Goal: Information Seeking & Learning: Find specific fact

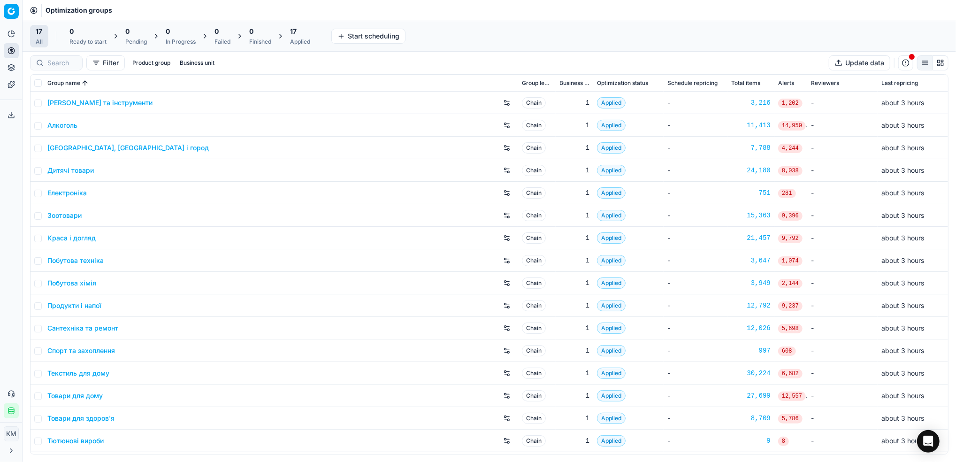
click at [81, 240] on link "Краса і догляд" at bounding box center [71, 237] width 48 height 9
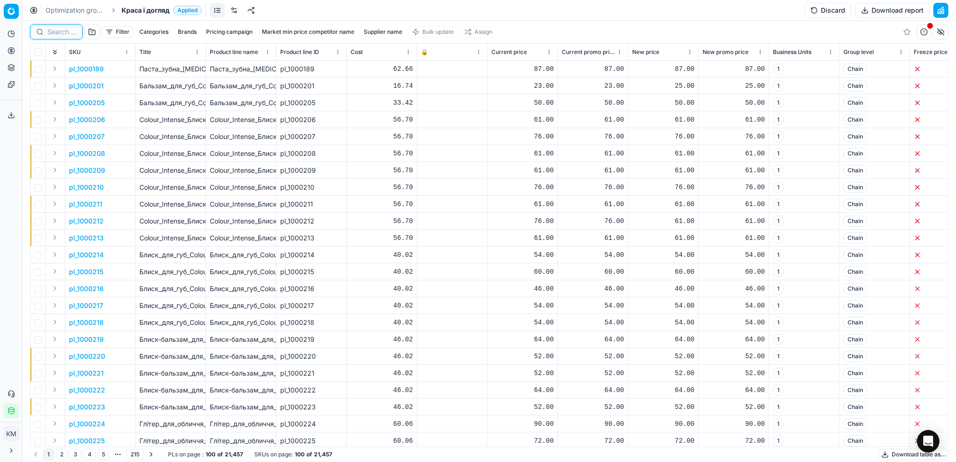
click at [61, 36] on input at bounding box center [61, 31] width 29 height 9
paste input "417258"
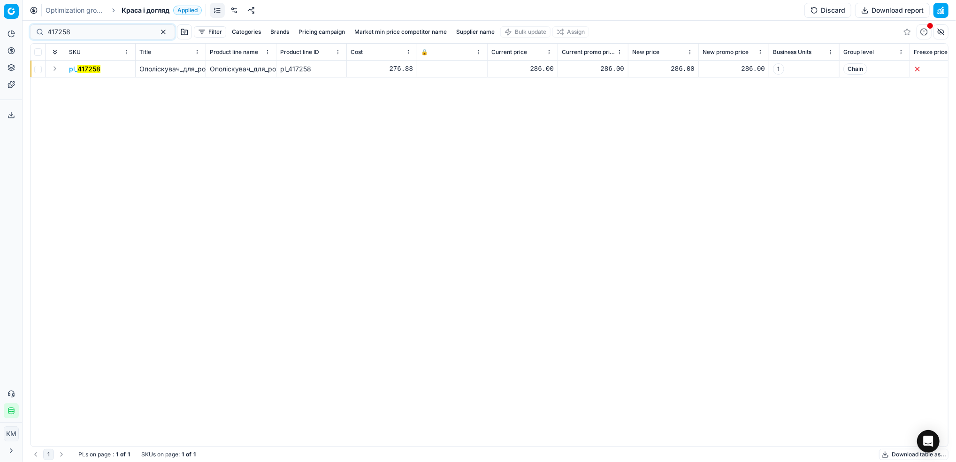
click at [94, 70] on mark "417258" at bounding box center [88, 69] width 23 height 8
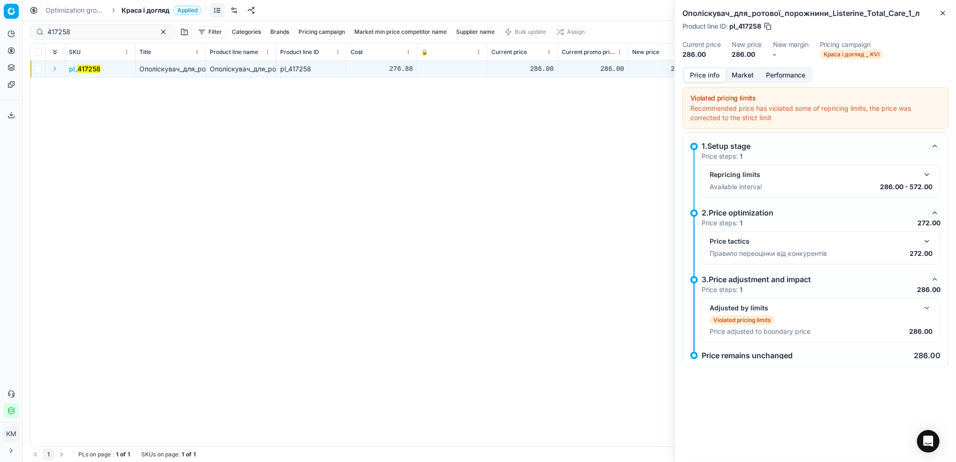
click at [740, 75] on button "Market" at bounding box center [743, 76] width 34 height 14
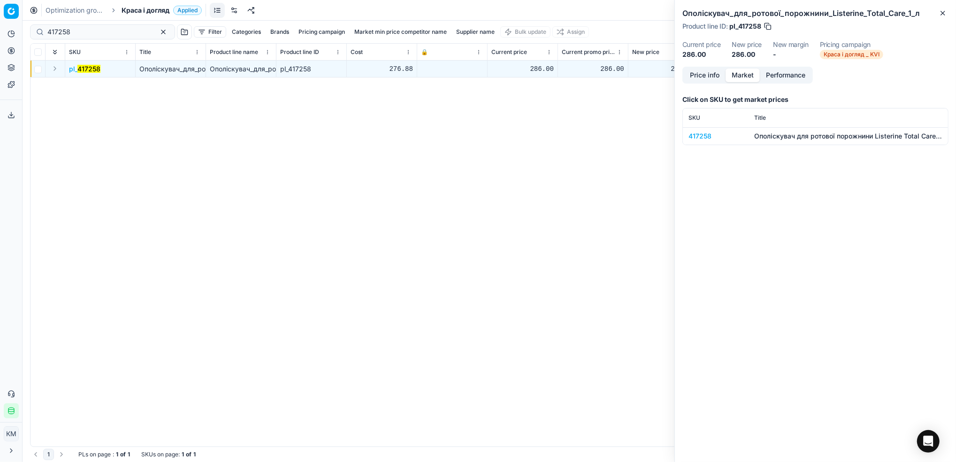
click at [705, 133] on div "417258" at bounding box center [716, 135] width 54 height 9
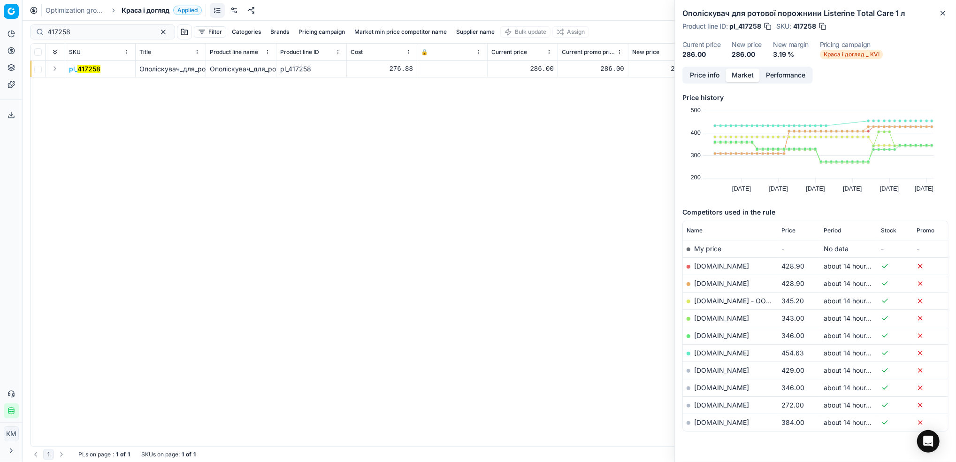
click at [723, 406] on link "[DOMAIN_NAME]" at bounding box center [721, 405] width 55 height 8
drag, startPoint x: 81, startPoint y: 33, endPoint x: -3, endPoint y: 23, distance: 84.5
click at [0, 23] on html "Pricing platform Analytics Pricing Product portfolio Templates Export service 8…" at bounding box center [478, 231] width 956 height 462
paste input "105484"
click at [92, 65] on mark "105484" at bounding box center [88, 69] width 23 height 8
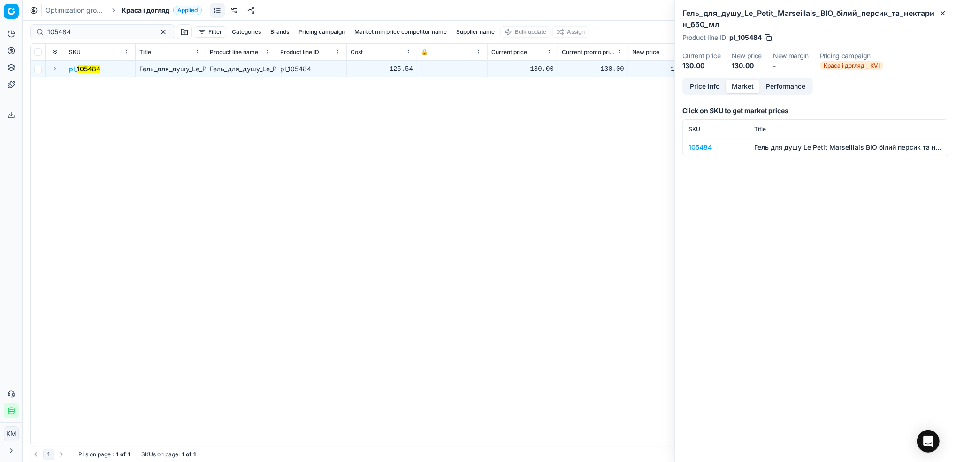
click at [704, 148] on div "105484" at bounding box center [716, 147] width 54 height 9
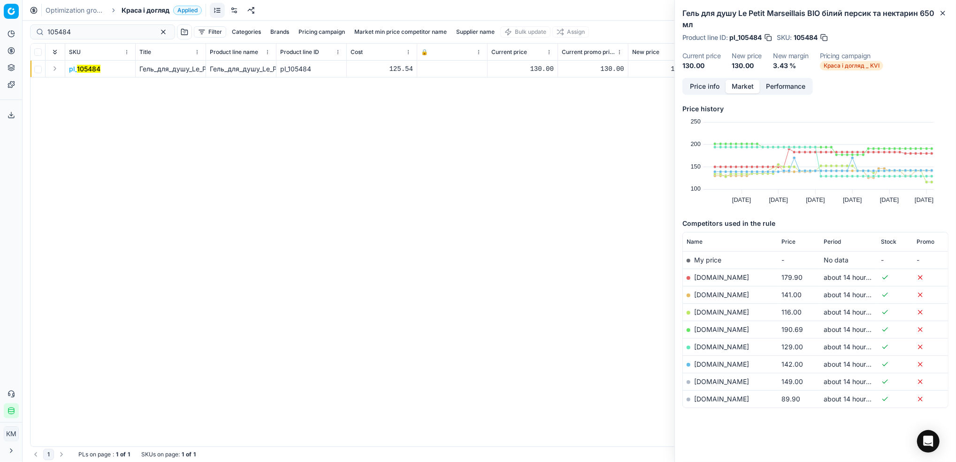
click at [712, 400] on link "[DOMAIN_NAME]" at bounding box center [721, 399] width 55 height 8
click at [717, 313] on link "[DOMAIN_NAME]" at bounding box center [721, 312] width 55 height 8
drag, startPoint x: 84, startPoint y: 32, endPoint x: 0, endPoint y: 25, distance: 84.3
click at [0, 25] on div "Pricing platform Analytics Pricing Product portfolio Templates Export service 8…" at bounding box center [478, 231] width 956 height 462
paste input "41724"
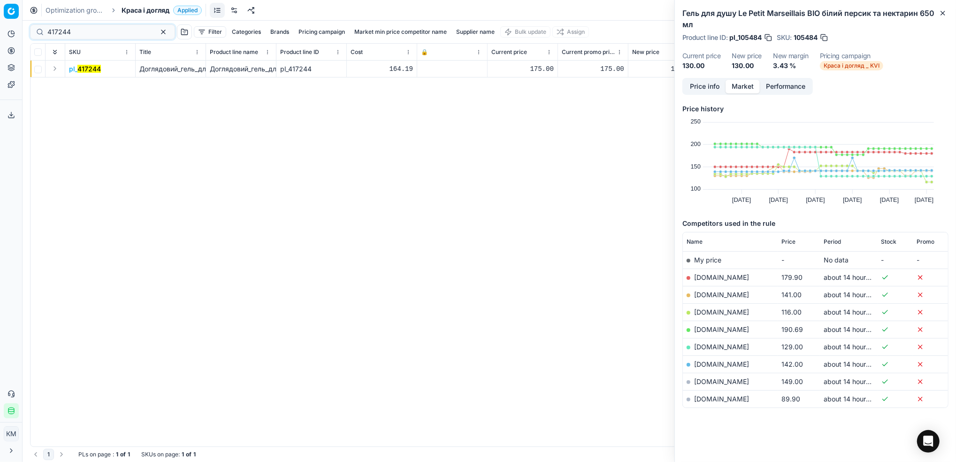
click at [81, 66] on mark "417244" at bounding box center [88, 69] width 23 height 8
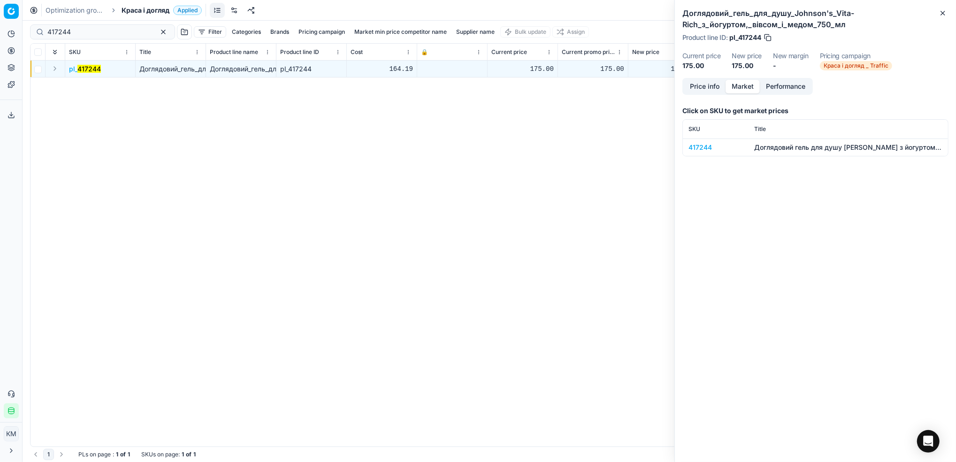
click at [700, 146] on div "417244" at bounding box center [716, 147] width 54 height 9
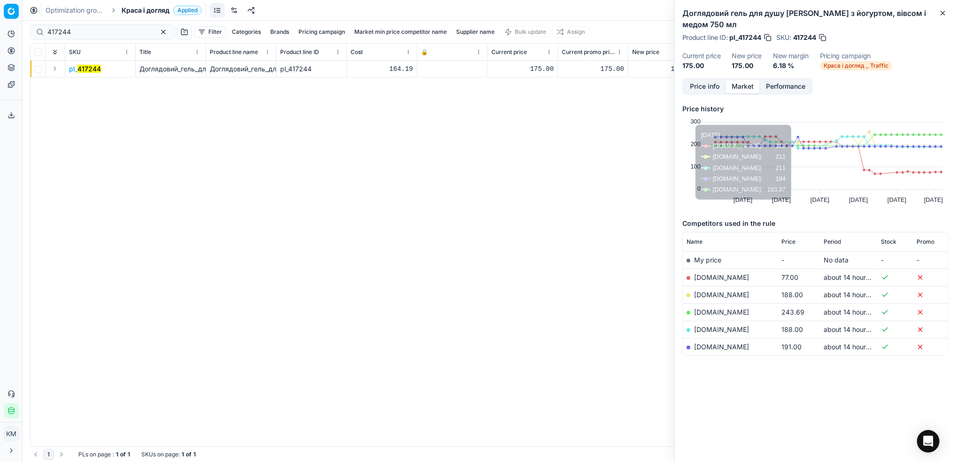
click at [704, 278] on link "[DOMAIN_NAME]" at bounding box center [721, 277] width 55 height 8
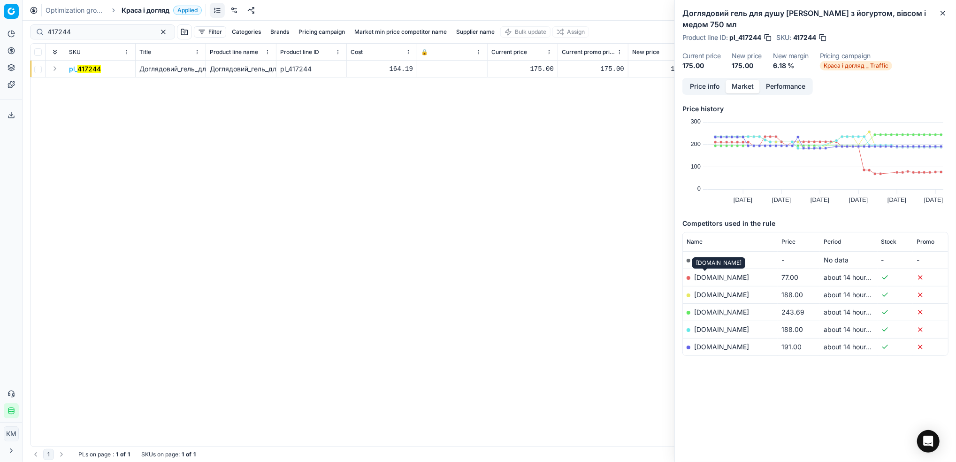
click at [708, 276] on link "[DOMAIN_NAME]" at bounding box center [721, 277] width 55 height 8
drag, startPoint x: 92, startPoint y: 33, endPoint x: -3, endPoint y: 29, distance: 95.4
click at [0, 29] on html "Pricing platform Analytics Pricing Product portfolio Templates Export service 8…" at bounding box center [478, 231] width 956 height 462
paste input "548131"
drag, startPoint x: 81, startPoint y: 31, endPoint x: 13, endPoint y: 22, distance: 68.7
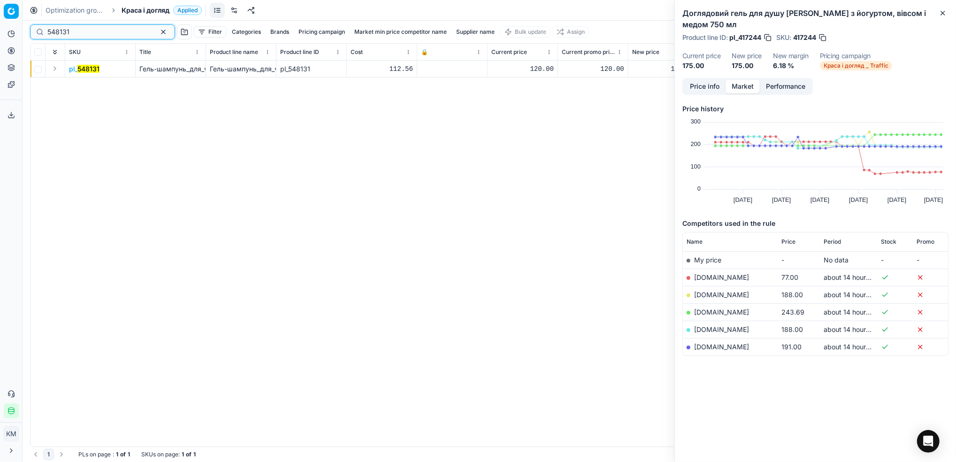
click at [0, 27] on html "Pricing platform Analytics Pricing Product portfolio Templates Export service 8…" at bounding box center [478, 231] width 956 height 462
paste input "349668"
click at [93, 70] on mark "349668" at bounding box center [89, 69] width 25 height 8
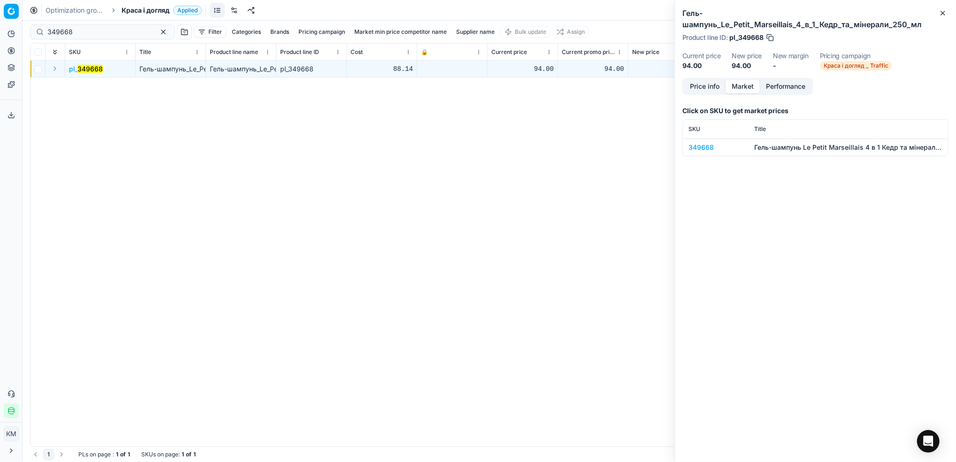
click at [701, 140] on td "349668" at bounding box center [716, 146] width 66 height 17
click at [701, 147] on div "349668" at bounding box center [716, 147] width 54 height 9
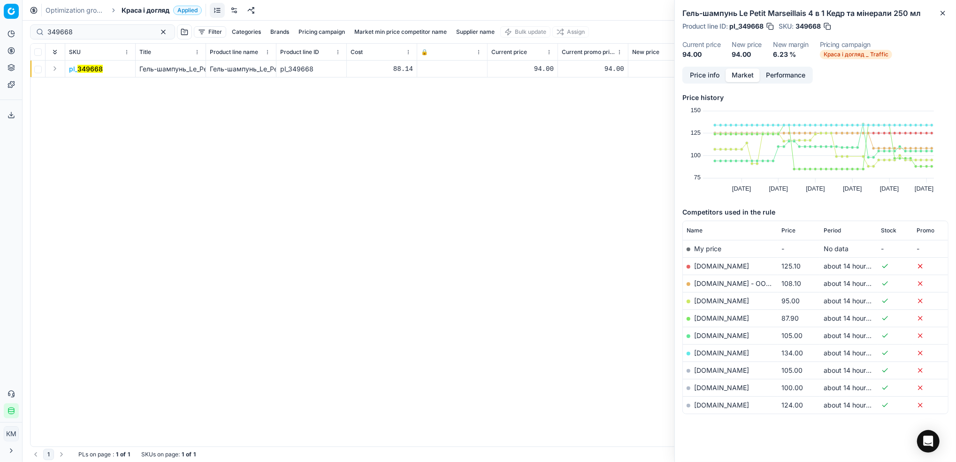
click at [707, 316] on link "[DOMAIN_NAME]" at bounding box center [721, 318] width 55 height 8
click at [0, 25] on html "Pricing platform Analytics Pricing Product portfolio Templates Export service 8…" at bounding box center [478, 231] width 956 height 462
paste input "13250"
click at [705, 314] on link "[DOMAIN_NAME]" at bounding box center [721, 318] width 55 height 8
drag, startPoint x: 108, startPoint y: 31, endPoint x: -3, endPoint y: 22, distance: 111.2
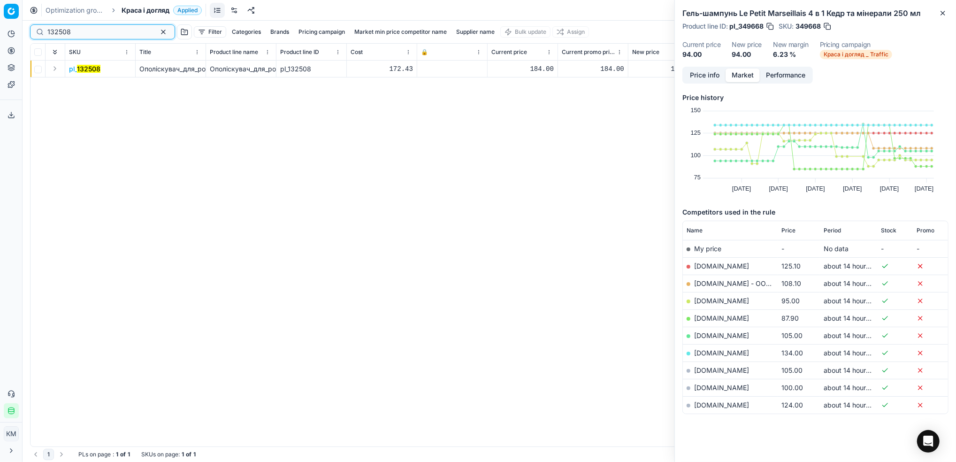
click at [0, 22] on html "Pricing platform Analytics Pricing Product portfolio Templates Export service 8…" at bounding box center [478, 231] width 956 height 462
click at [89, 68] on mark "132508" at bounding box center [88, 69] width 23 height 8
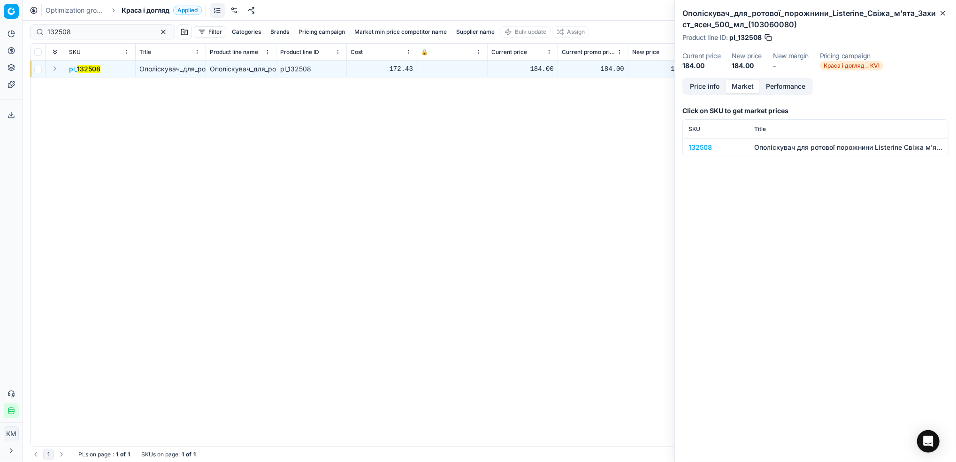
click at [694, 150] on div "132508" at bounding box center [716, 147] width 54 height 9
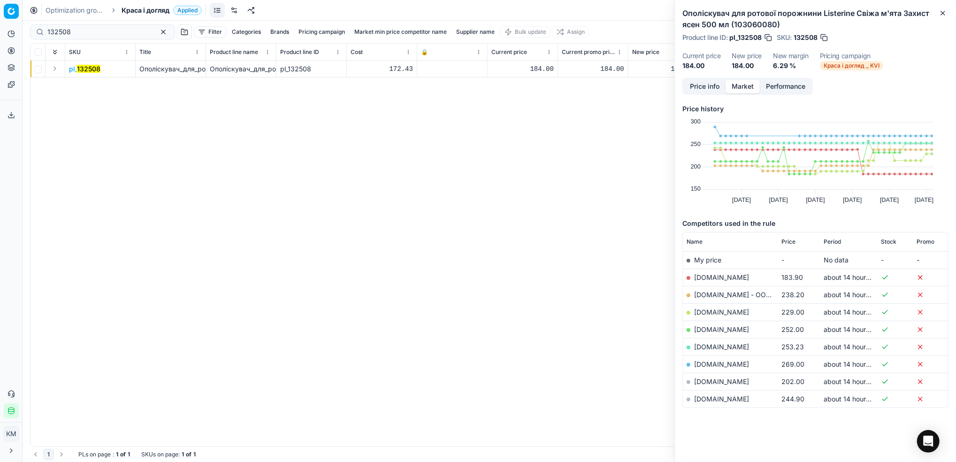
click at [730, 276] on link "[DOMAIN_NAME]" at bounding box center [721, 277] width 55 height 8
drag, startPoint x: 91, startPoint y: 30, endPoint x: -1, endPoint y: 29, distance: 92.0
click at [0, 29] on html "Pricing platform Analytics Pricing Product portfolio Templates Export service 8…" at bounding box center [478, 231] width 956 height 462
paste input "201114"
click at [94, 70] on mark "201114" at bounding box center [88, 69] width 21 height 8
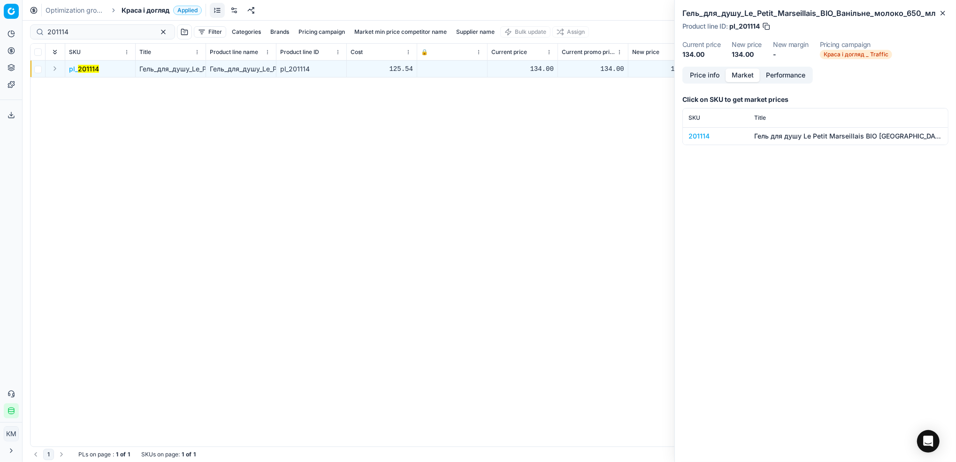
click at [707, 134] on div "201114" at bounding box center [716, 135] width 54 height 9
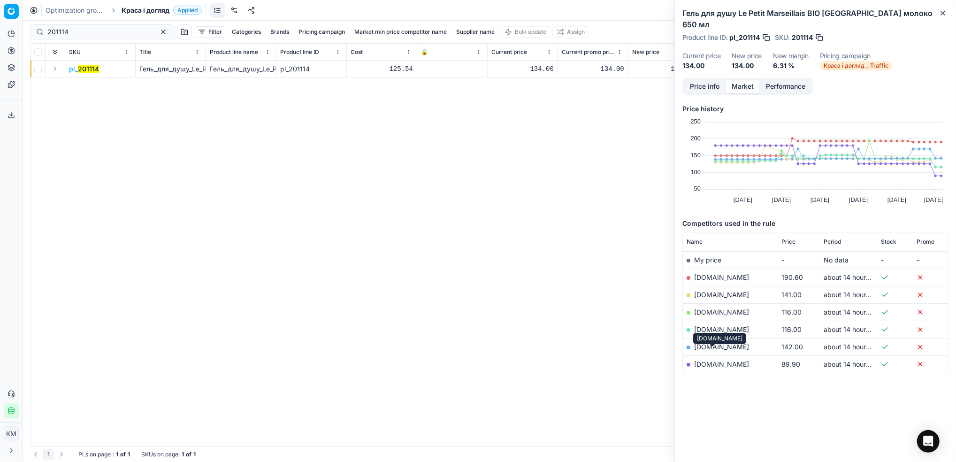
click at [719, 360] on link "[DOMAIN_NAME]" at bounding box center [721, 364] width 55 height 8
drag, startPoint x: -3, startPoint y: 29, endPoint x: 8, endPoint y: 24, distance: 11.6
click at [0, 28] on html "Pricing platform Analytics Pricing Product portfolio Templates Export service 8…" at bounding box center [478, 231] width 956 height 462
paste input "417258"
click at [83, 72] on mark "417258" at bounding box center [88, 69] width 23 height 8
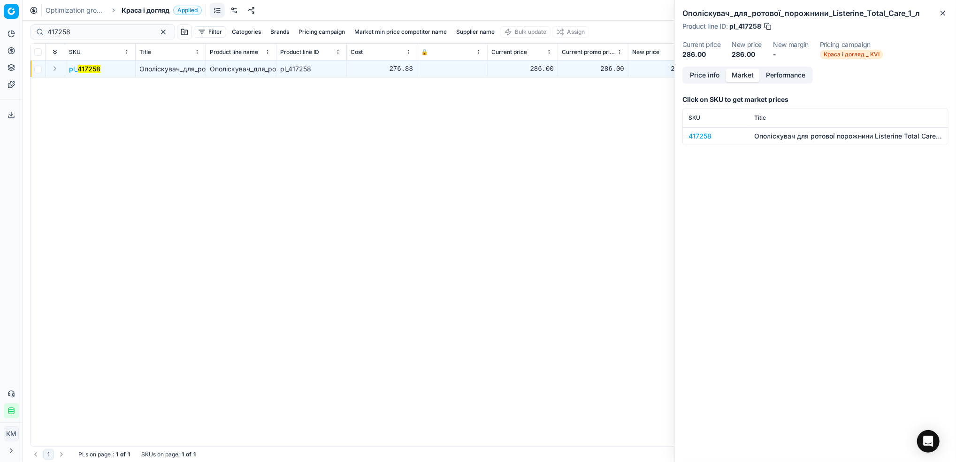
click at [706, 137] on div "417258" at bounding box center [716, 135] width 54 height 9
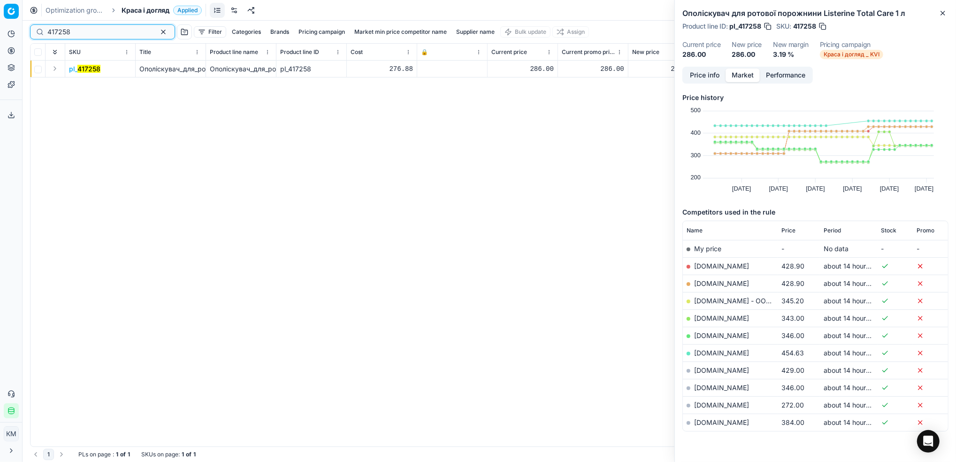
drag, startPoint x: 48, startPoint y: 34, endPoint x: 5, endPoint y: 34, distance: 43.2
click at [5, 34] on div "Pricing platform Analytics Pricing Product portfolio Templates Export service 8…" at bounding box center [478, 231] width 956 height 462
paste input "339260"
click at [97, 70] on mark "339260" at bounding box center [89, 69] width 25 height 8
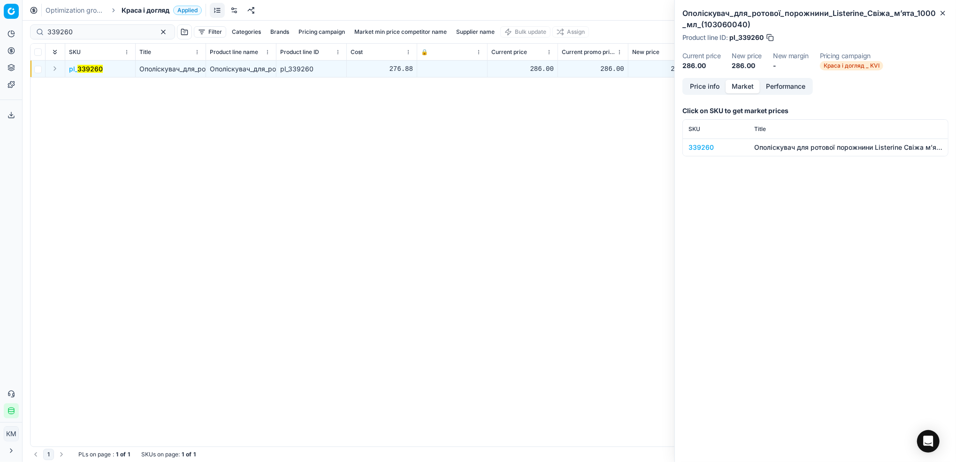
click at [710, 152] on td "339260" at bounding box center [716, 146] width 66 height 17
click at [704, 152] on td "339260" at bounding box center [716, 146] width 66 height 17
click at [705, 150] on div "339260" at bounding box center [716, 147] width 54 height 9
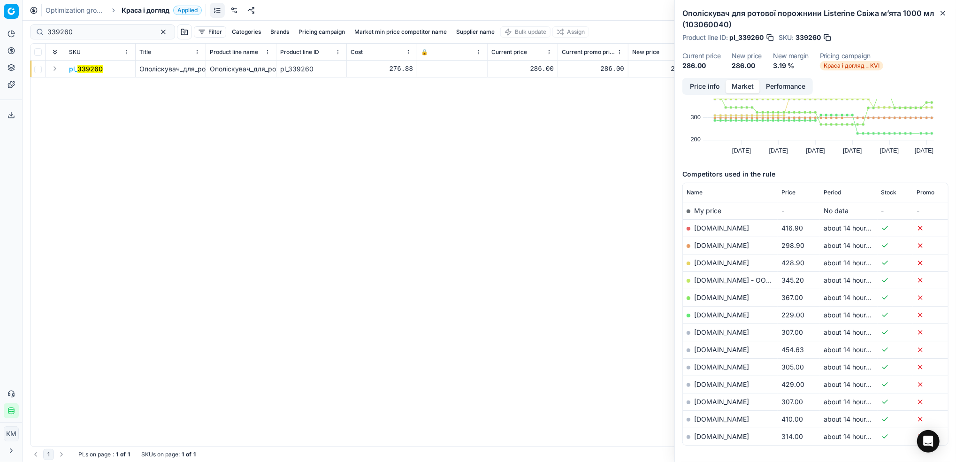
scroll to position [62, 0]
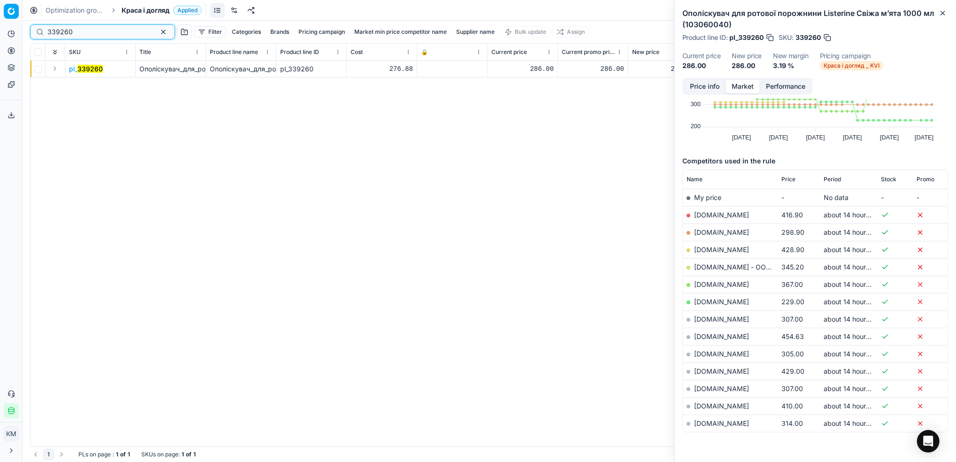
click at [0, 30] on html "Pricing platform Analytics Pricing Product portfolio Templates Export service 8…" at bounding box center [478, 231] width 956 height 462
paste input "11742"
type input "311742"
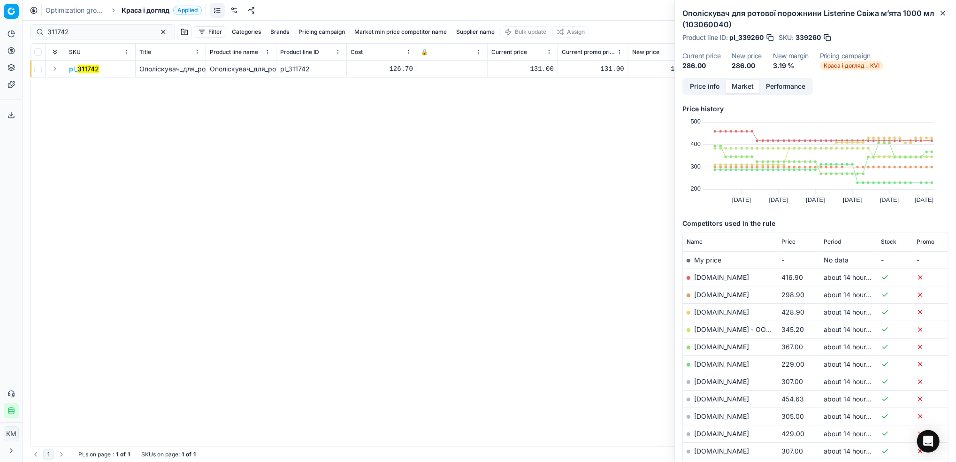
click at [87, 69] on mark "311742" at bounding box center [88, 69] width 22 height 8
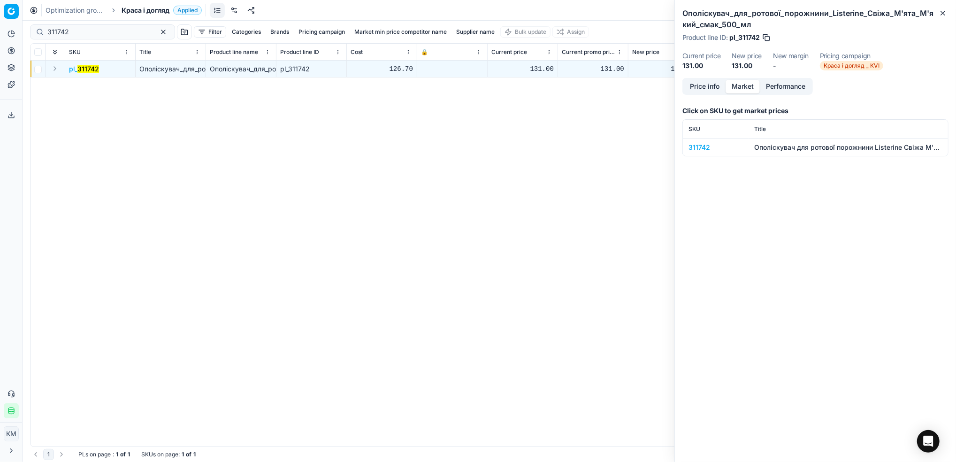
click at [697, 147] on div "311742" at bounding box center [716, 147] width 54 height 9
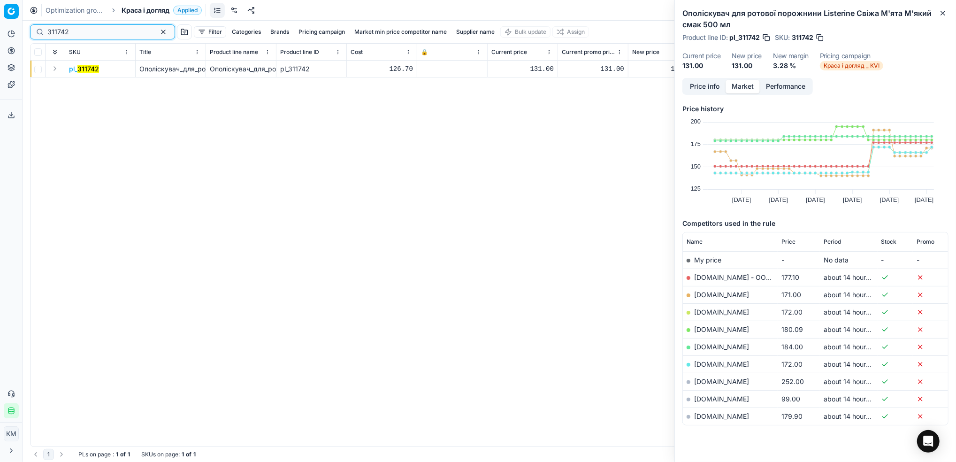
drag, startPoint x: 84, startPoint y: 36, endPoint x: -3, endPoint y: 32, distance: 87.4
click at [0, 32] on html "Pricing platform Analytics Pricing Product portfolio Templates Export service 8…" at bounding box center [478, 231] width 956 height 462
click at [93, 65] on mark "311742" at bounding box center [88, 69] width 22 height 8
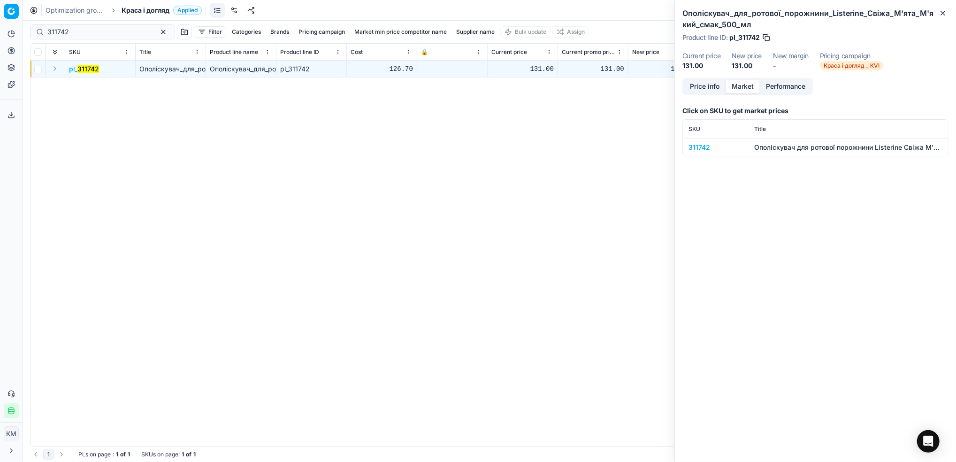
click at [708, 154] on td "311742" at bounding box center [716, 146] width 66 height 17
click at [697, 150] on div "311742" at bounding box center [716, 147] width 54 height 9
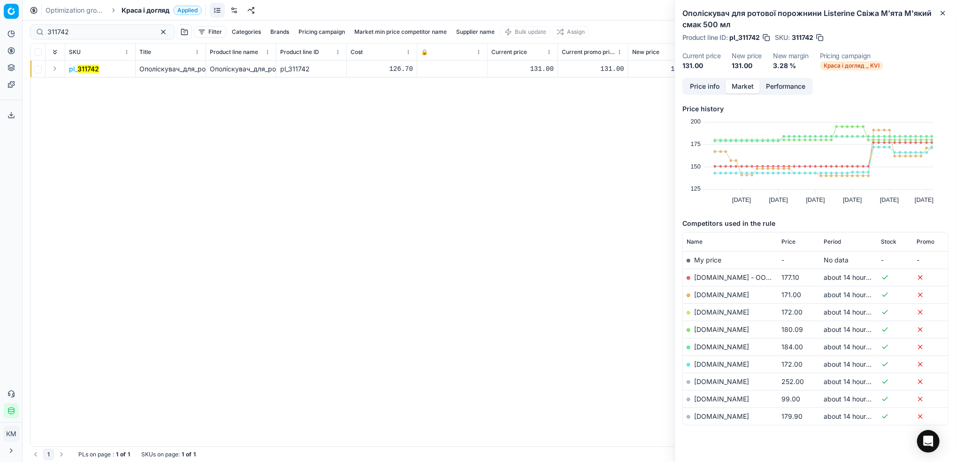
click at [721, 396] on link "[DOMAIN_NAME]" at bounding box center [721, 399] width 55 height 8
drag, startPoint x: 98, startPoint y: 31, endPoint x: 50, endPoint y: 5, distance: 54.8
click at [15, 23] on div "Pricing platform Analytics Pricing Product portfolio Templates Export service 8…" at bounding box center [478, 231] width 956 height 462
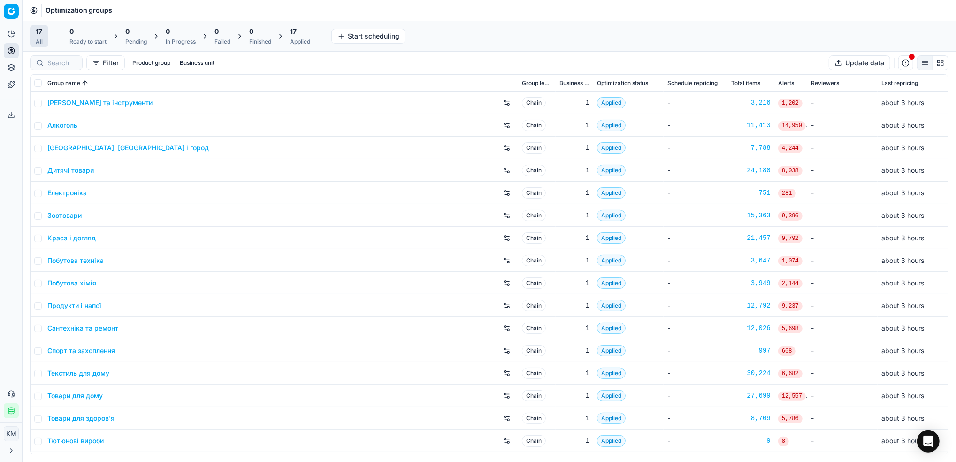
click at [71, 235] on link "Краса і догляд" at bounding box center [71, 237] width 48 height 9
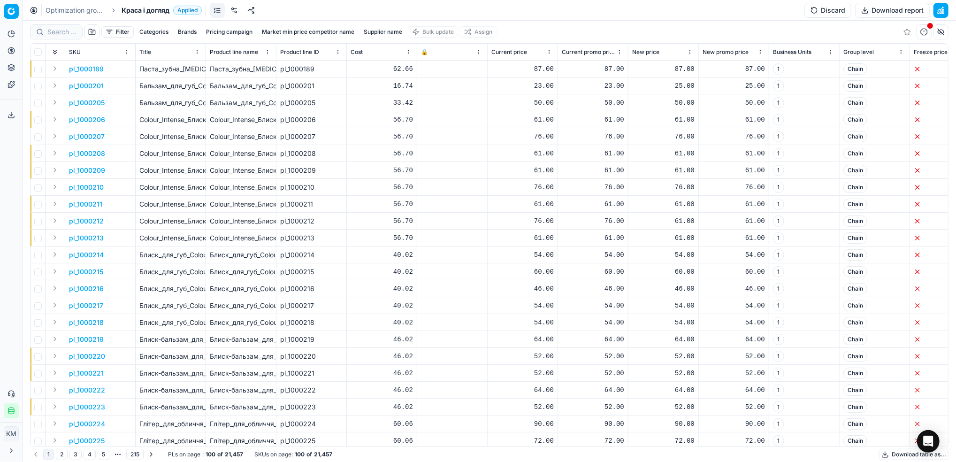
click at [383, 30] on button "Supplier name" at bounding box center [383, 31] width 46 height 11
type input "юнілевер"
click at [436, 144] on button "Apply" at bounding box center [427, 143] width 23 height 11
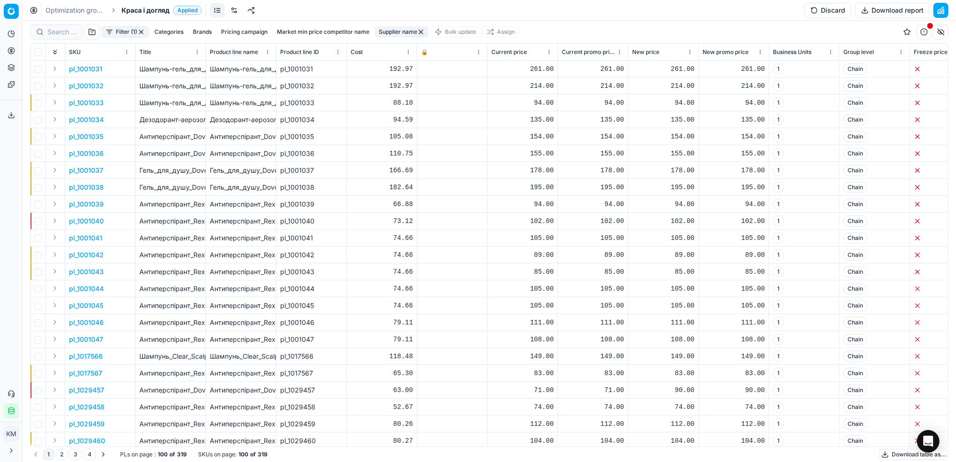
click at [879, 8] on button "Download report" at bounding box center [892, 10] width 75 height 15
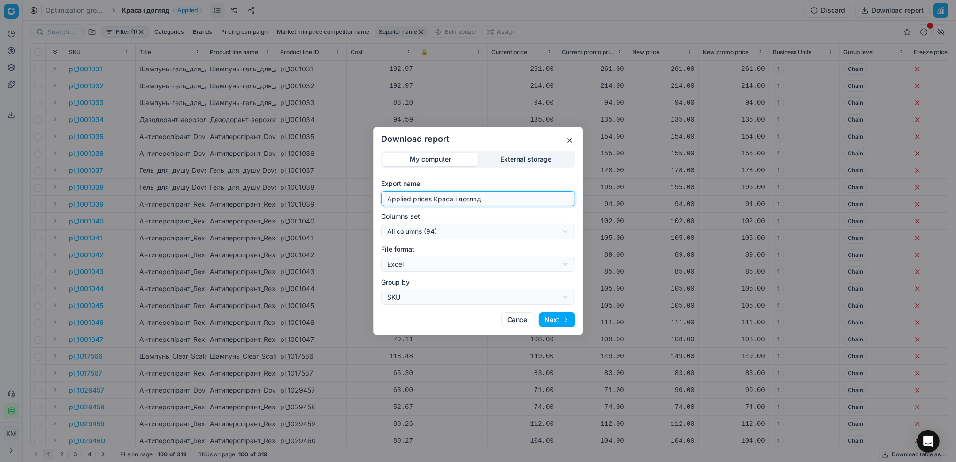
drag, startPoint x: 486, startPoint y: 196, endPoint x: 356, endPoint y: 197, distance: 130.5
click at [356, 197] on div "Download report My computer External storage Export name Applied prices Краса і…" at bounding box center [478, 231] width 956 height 462
type input "юнілевер"
click at [571, 318] on button "Next" at bounding box center [557, 319] width 37 height 15
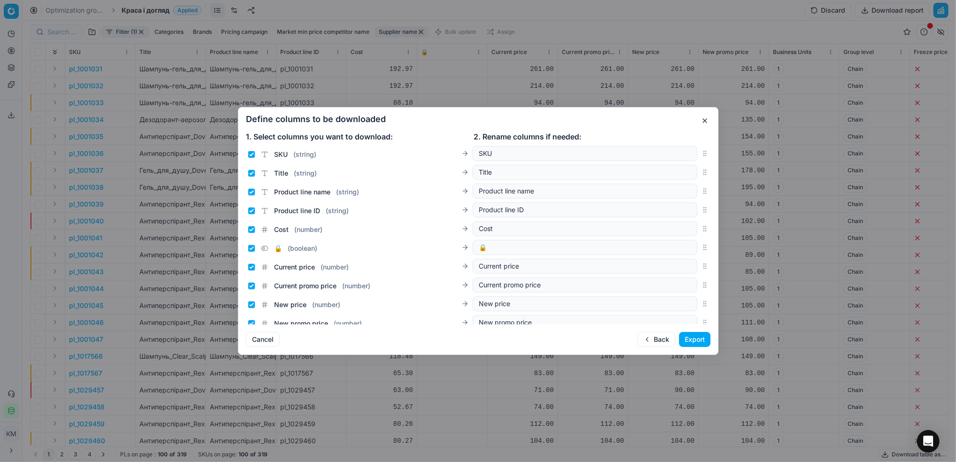
click at [684, 338] on button "Export" at bounding box center [694, 339] width 31 height 15
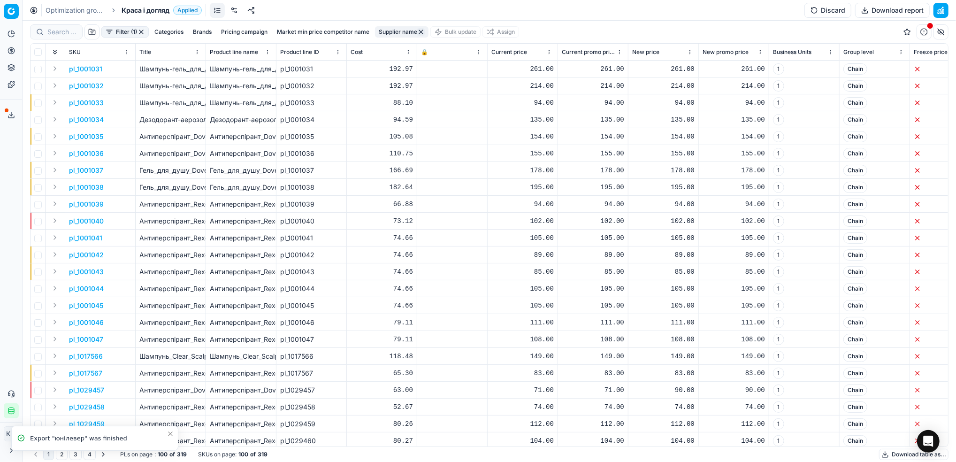
click at [10, 112] on icon at bounding box center [12, 115] width 8 height 8
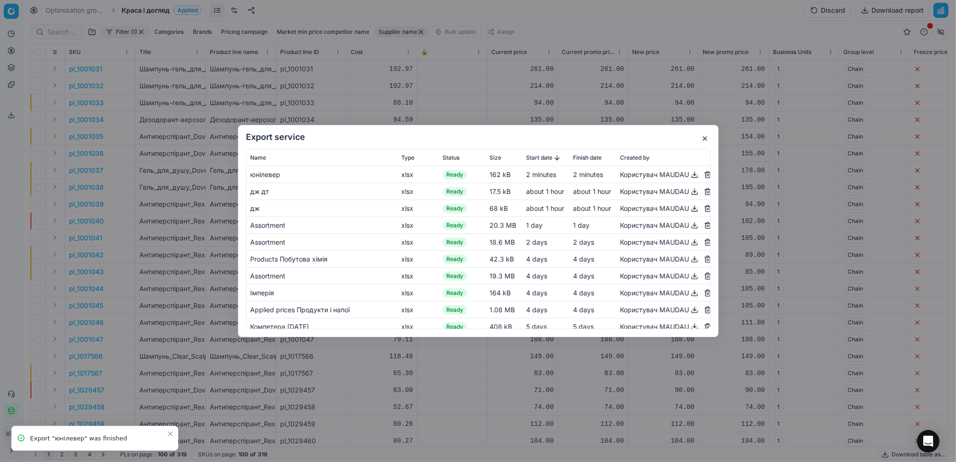
click at [689, 176] on button "button" at bounding box center [694, 174] width 11 height 11
click at [702, 140] on button "button" at bounding box center [704, 138] width 11 height 11
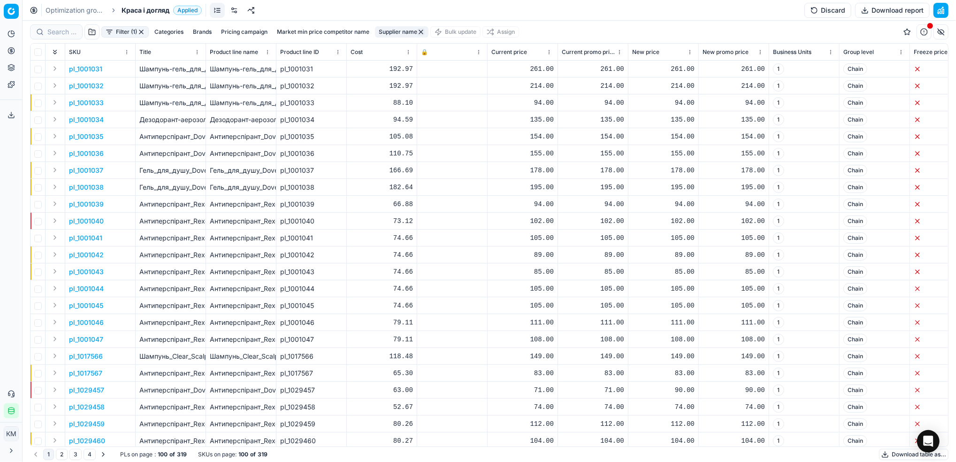
click at [69, 38] on div at bounding box center [56, 31] width 53 height 15
paste input "131875"
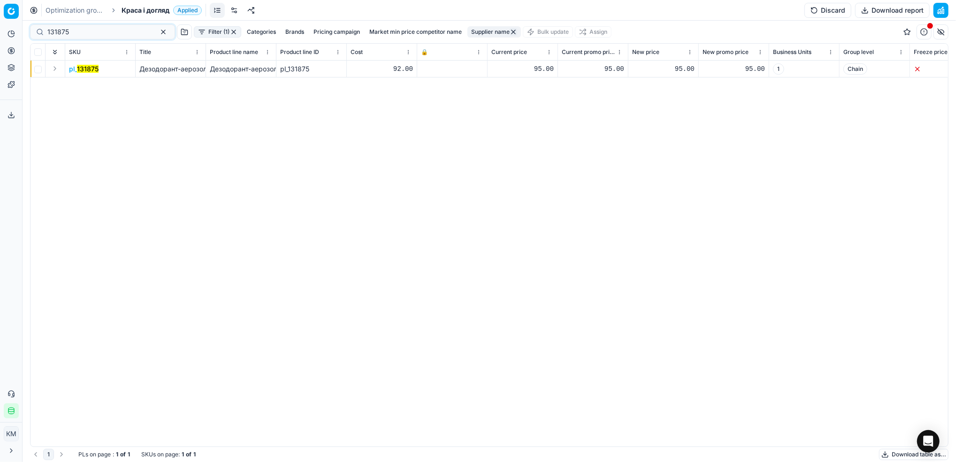
click at [82, 70] on mark "131875" at bounding box center [88, 69] width 22 height 8
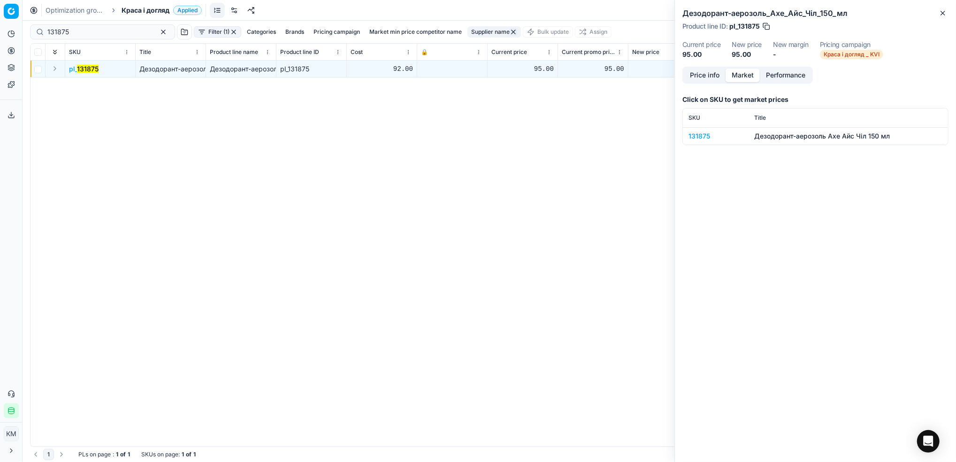
click at [744, 77] on button "Market" at bounding box center [743, 76] width 34 height 14
click at [703, 140] on div "131875" at bounding box center [716, 135] width 54 height 9
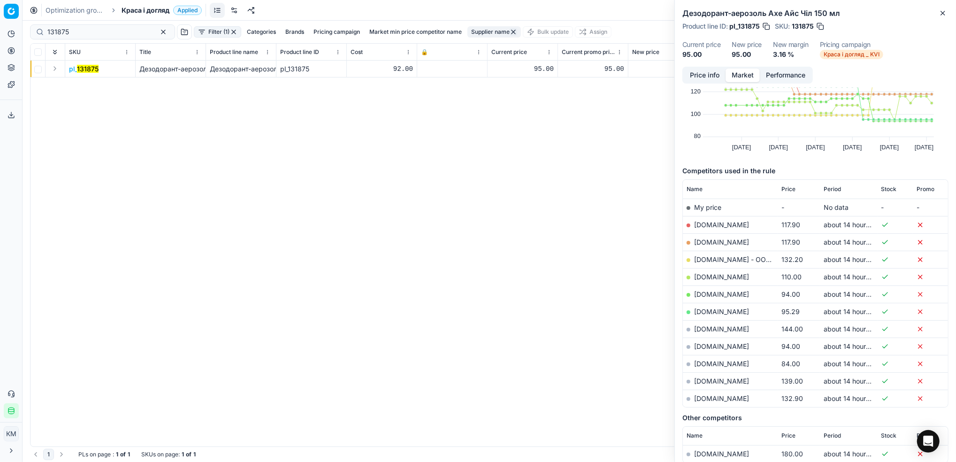
scroll to position [62, 0]
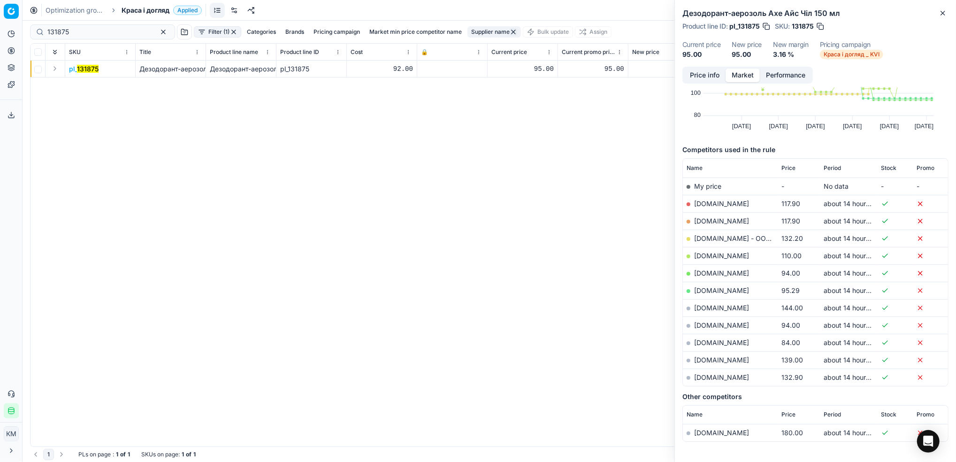
click at [719, 339] on link "[DOMAIN_NAME]" at bounding box center [721, 342] width 55 height 8
drag, startPoint x: 57, startPoint y: 29, endPoint x: 23, endPoint y: 25, distance: 34.5
click at [0, 27] on div "Pricing platform Analytics Pricing Product portfolio Templates Export service 8…" at bounding box center [478, 231] width 956 height 462
paste input "43229"
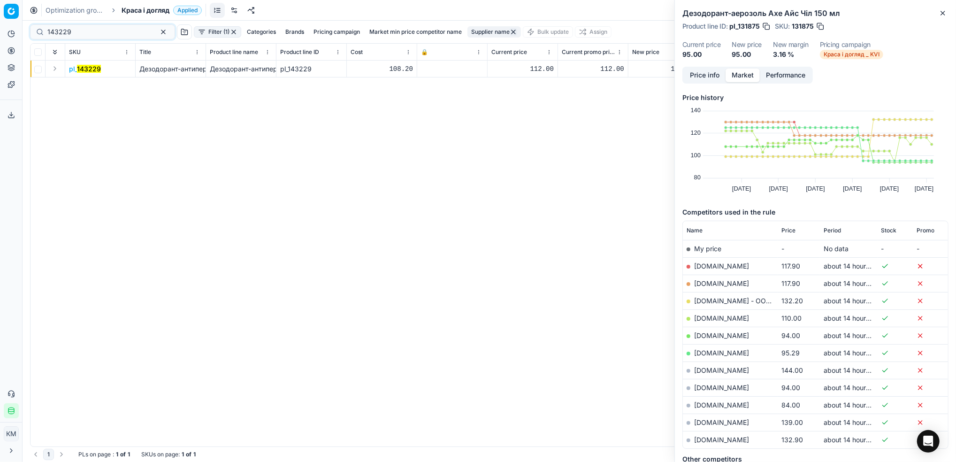
click at [91, 67] on mark "143229" at bounding box center [89, 69] width 24 height 8
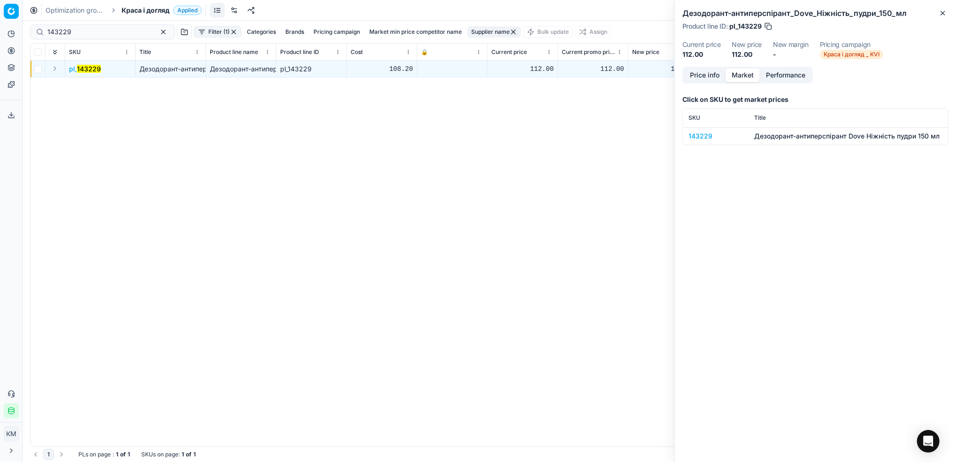
click at [712, 131] on div "143229" at bounding box center [716, 135] width 54 height 9
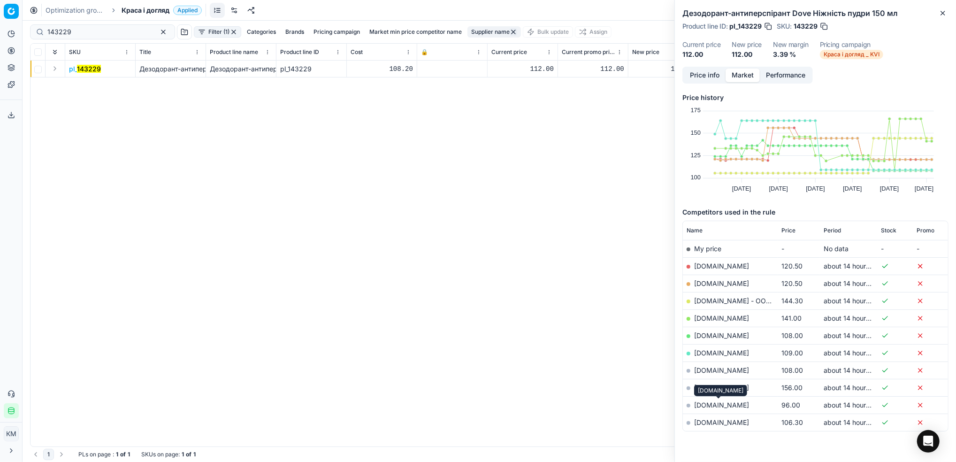
click at [720, 401] on link "[DOMAIN_NAME]" at bounding box center [721, 405] width 55 height 8
drag, startPoint x: 92, startPoint y: 32, endPoint x: 28, endPoint y: 23, distance: 65.3
click at [28, 23] on div "143229 Filter (1) Categories Brands Pricing campaign Market min price competito…" at bounding box center [490, 241] width 934 height 441
paste input "5197"
click at [92, 65] on mark "519729" at bounding box center [88, 69] width 23 height 8
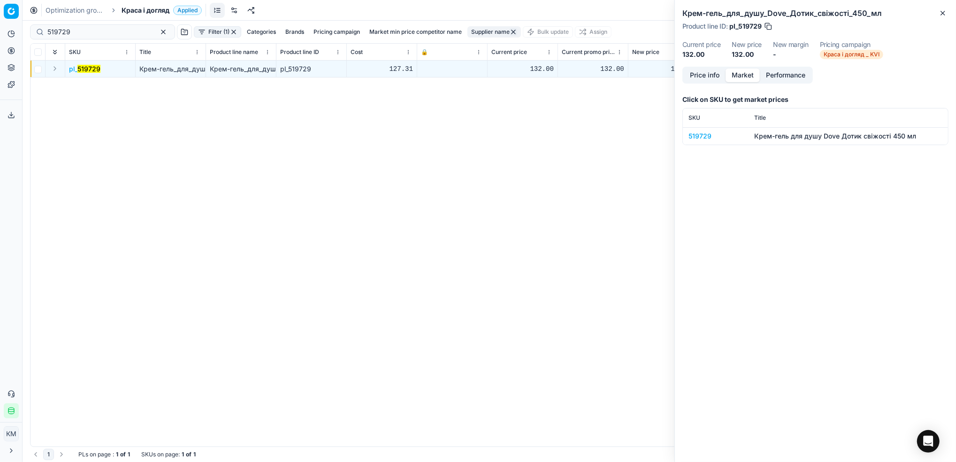
click at [702, 133] on div "519729" at bounding box center [716, 135] width 54 height 9
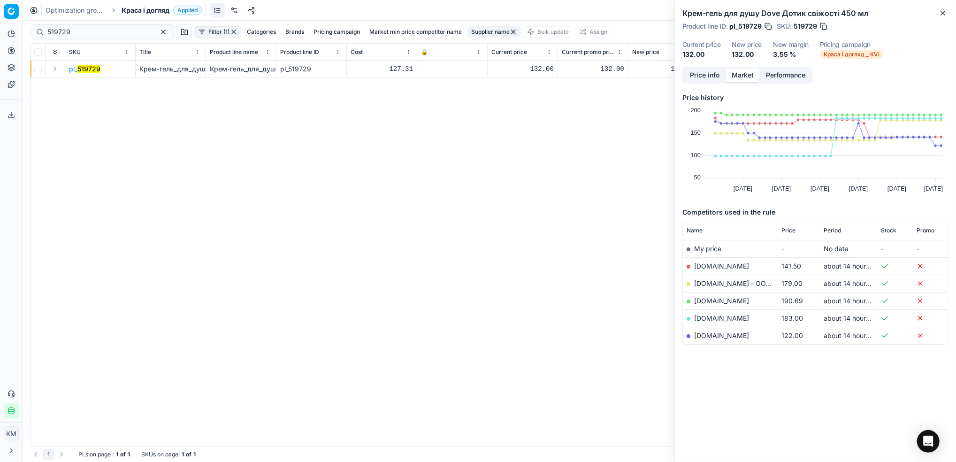
click at [709, 337] on link "[DOMAIN_NAME]" at bounding box center [721, 335] width 55 height 8
drag, startPoint x: 77, startPoint y: 27, endPoint x: 3, endPoint y: 27, distance: 74.2
click at [3, 27] on div "Pricing platform Analytics Pricing Product portfolio Templates Export service 8…" at bounding box center [478, 231] width 956 height 462
paste input "894226"
type input "894226"
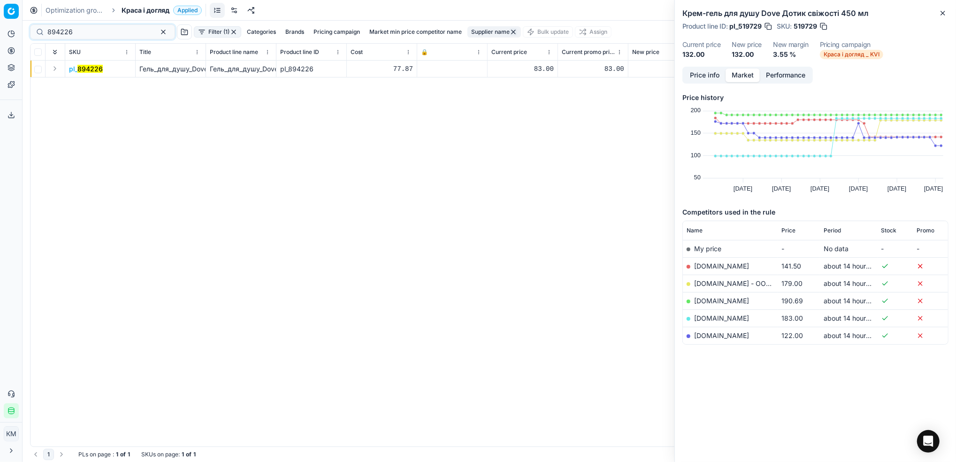
click at [95, 63] on td "pl_ 894226" at bounding box center [100, 69] width 70 height 17
click at [92, 67] on mark "894226" at bounding box center [89, 69] width 25 height 8
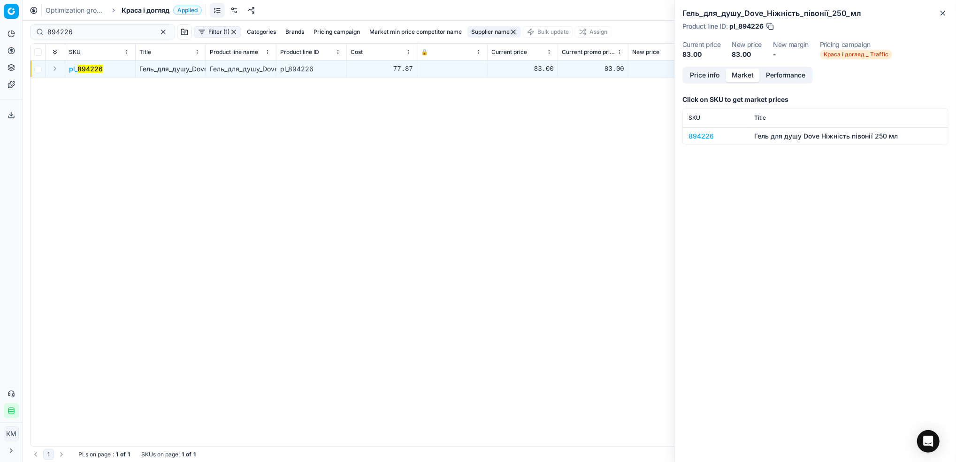
click at [705, 132] on div "894226" at bounding box center [716, 135] width 54 height 9
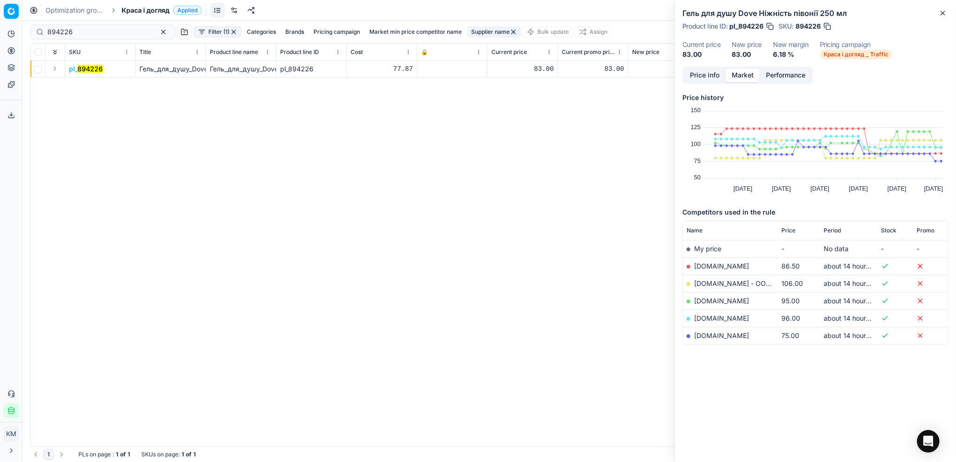
click at [732, 337] on link "[DOMAIN_NAME]" at bounding box center [721, 335] width 55 height 8
click at [103, 31] on input "894226" at bounding box center [98, 31] width 103 height 9
click at [510, 29] on button "button" at bounding box center [514, 32] width 8 height 8
click at [947, 10] on button "Close" at bounding box center [942, 13] width 11 height 11
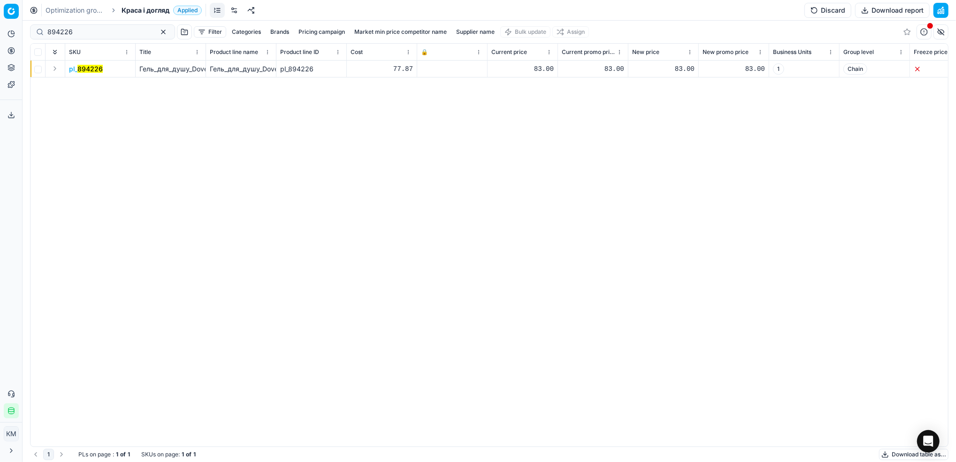
click at [474, 31] on button "Supplier name" at bounding box center [475, 31] width 46 height 11
click at [476, 69] on input at bounding box center [460, 66] width 102 height 14
type input "t"
type input "евелін"
click at [506, 145] on button "Apply" at bounding box center [504, 143] width 23 height 11
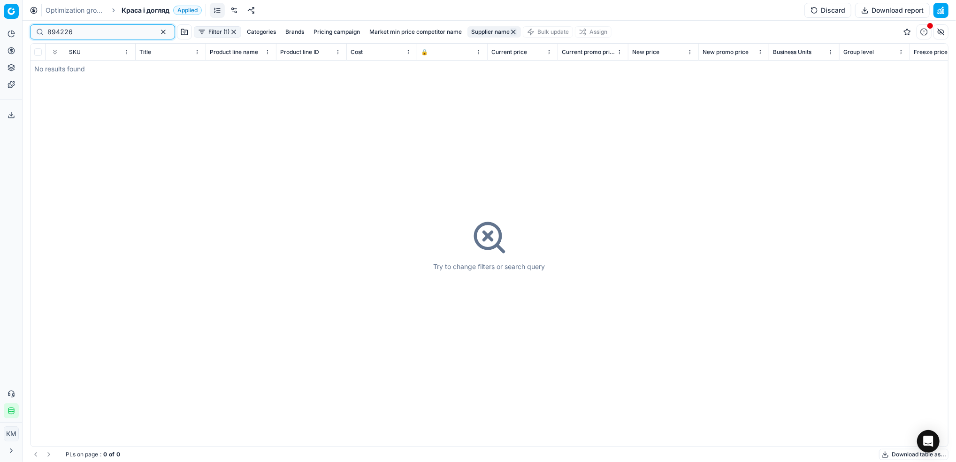
click at [158, 31] on button "button" at bounding box center [163, 31] width 11 height 11
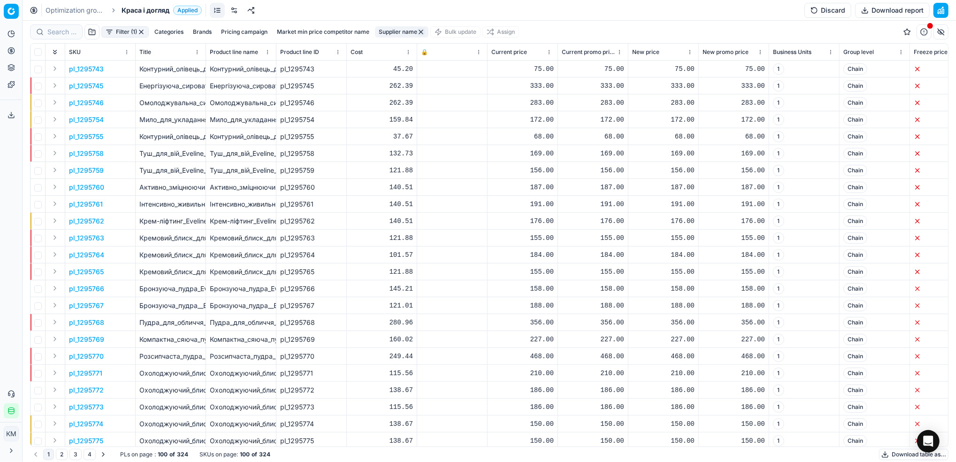
click at [896, 12] on button "Download report" at bounding box center [892, 10] width 75 height 15
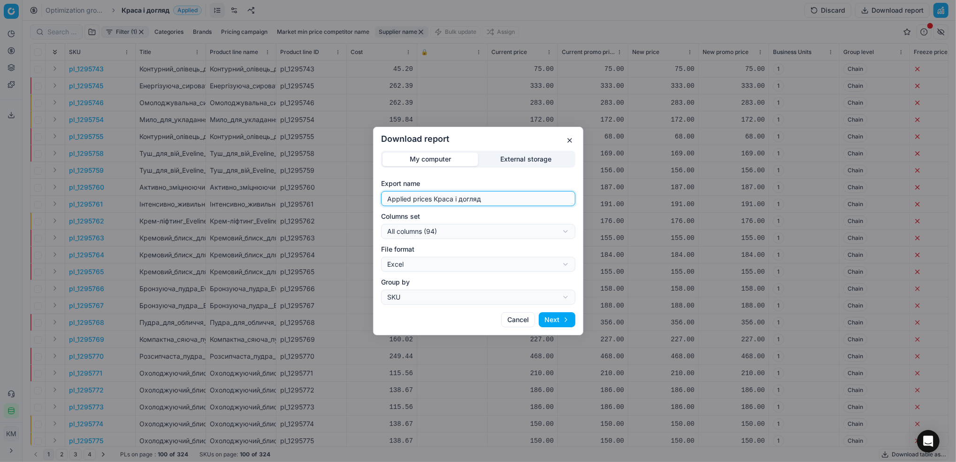
drag, startPoint x: 507, startPoint y: 204, endPoint x: 302, endPoint y: 170, distance: 207.4
click at [302, 170] on div "Download report My computer External storage Export name Applied prices Краса і…" at bounding box center [478, 231] width 956 height 462
type input "[PERSON_NAME]"
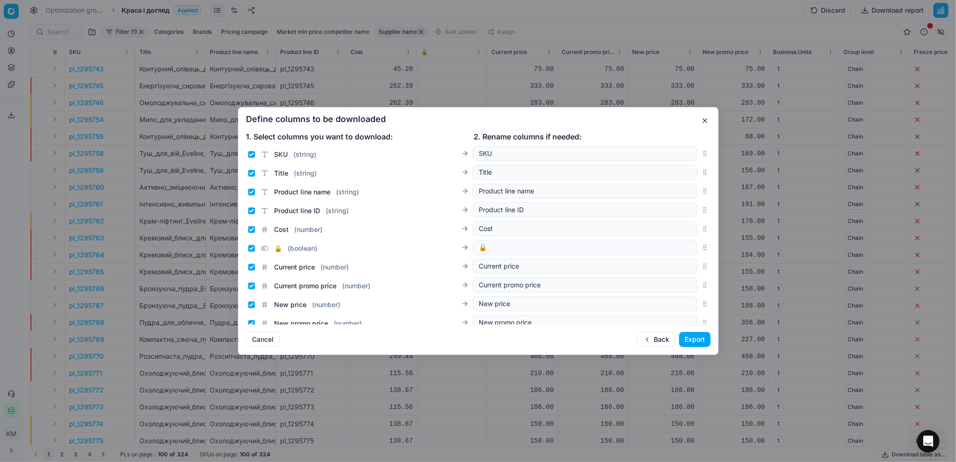
click at [696, 337] on button "Export" at bounding box center [694, 339] width 31 height 15
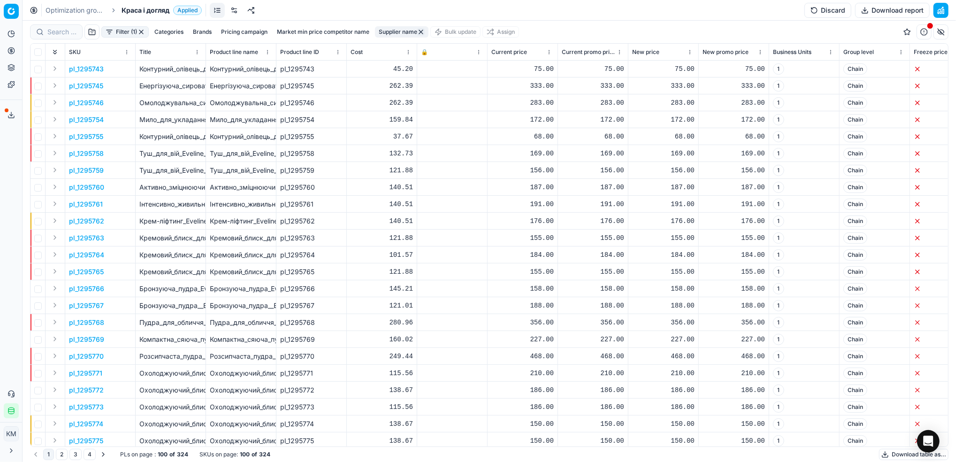
click at [15, 118] on button "Export service" at bounding box center [11, 114] width 15 height 15
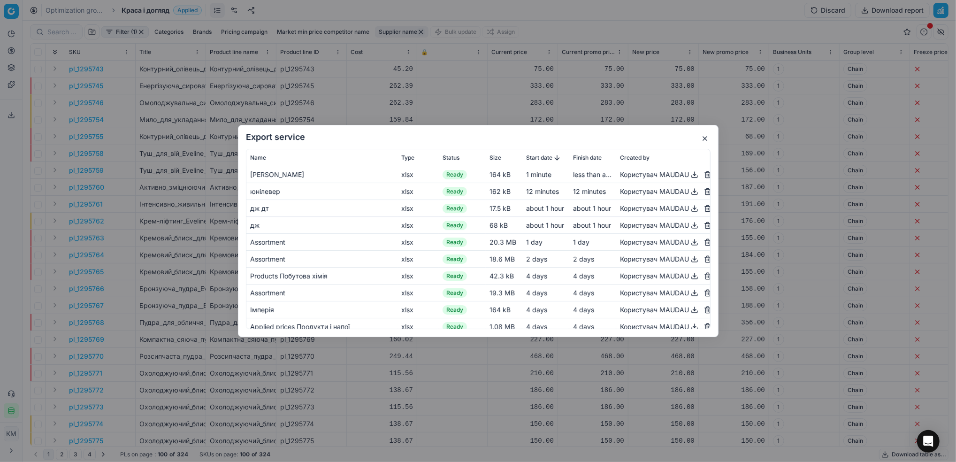
click at [689, 174] on button "button" at bounding box center [694, 174] width 11 height 11
click at [703, 139] on button "button" at bounding box center [704, 138] width 11 height 11
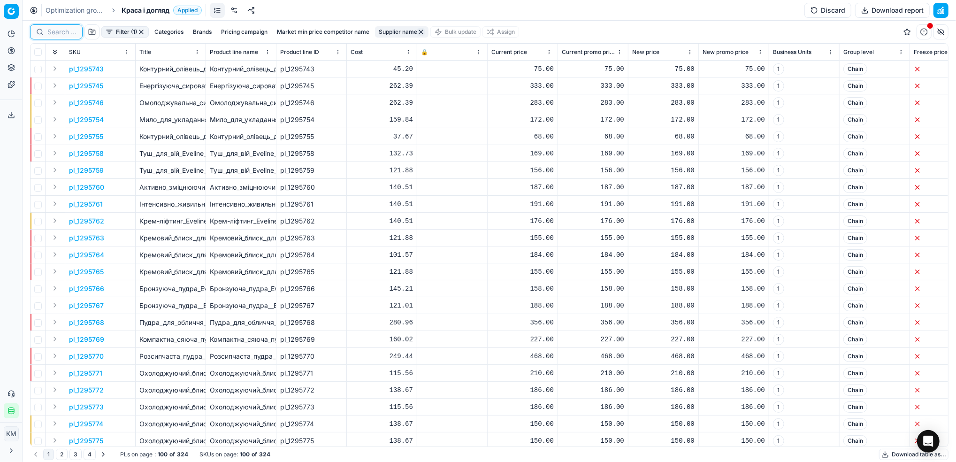
click at [57, 34] on input at bounding box center [61, 31] width 29 height 9
paste input "441374"
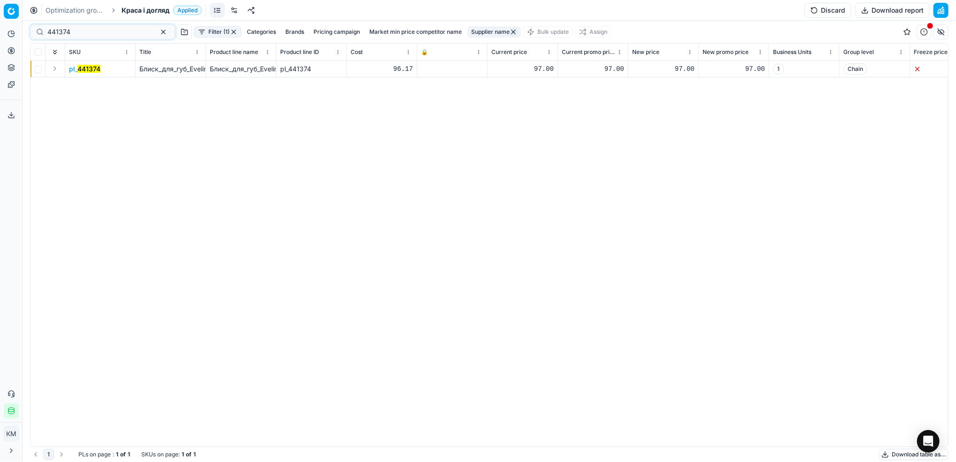
click at [92, 71] on mark "441374" at bounding box center [88, 69] width 23 height 8
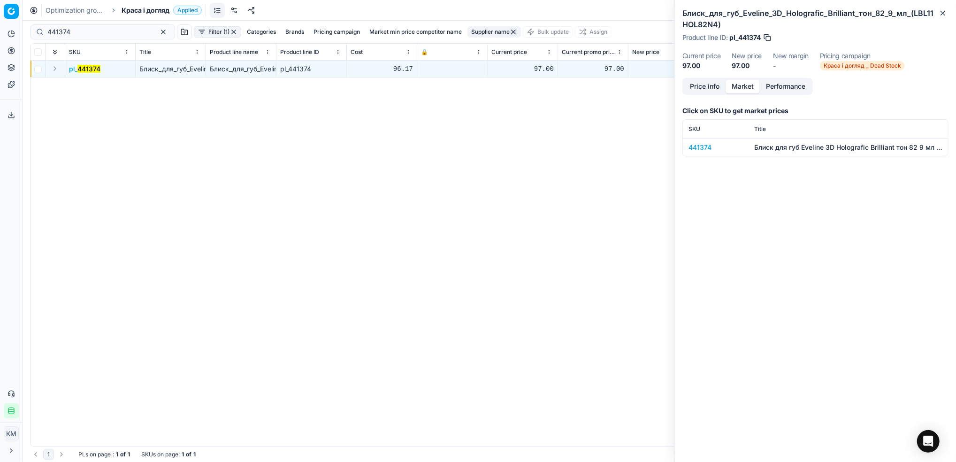
click at [751, 87] on button "Market" at bounding box center [743, 87] width 34 height 14
click at [697, 144] on div "441374" at bounding box center [716, 147] width 54 height 9
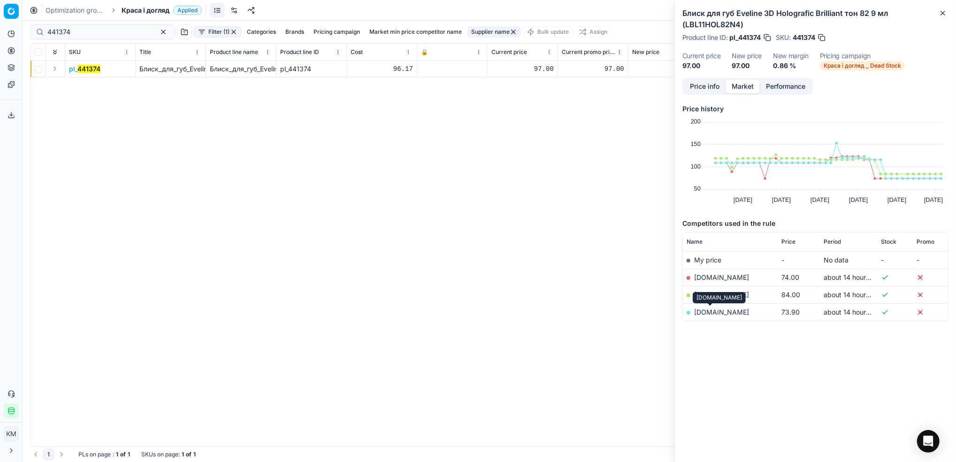
click at [707, 309] on link "[DOMAIN_NAME]" at bounding box center [721, 312] width 55 height 8
drag, startPoint x: 31, startPoint y: 25, endPoint x: 43, endPoint y: 16, distance: 14.7
click at [5, 23] on div "Pricing platform Analytics Pricing Product portfolio Templates Export service 8…" at bounding box center [478, 231] width 956 height 462
paste input "589"
click at [92, 70] on mark "441589" at bounding box center [88, 69] width 23 height 8
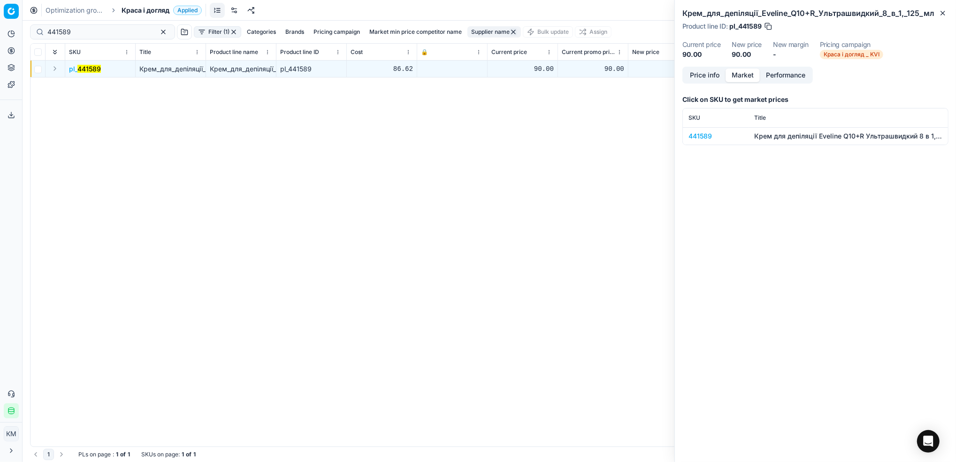
click at [695, 136] on div "441589" at bounding box center [716, 135] width 54 height 9
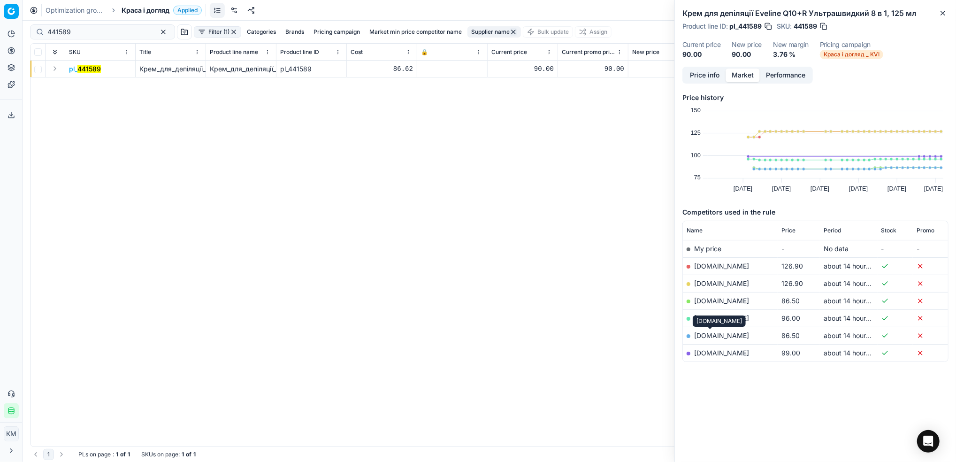
click at [715, 333] on link "[DOMAIN_NAME]" at bounding box center [721, 335] width 55 height 8
drag, startPoint x: 99, startPoint y: 35, endPoint x: 11, endPoint y: 22, distance: 89.3
click at [11, 22] on div "Pricing platform Analytics Pricing Product portfolio Templates Export service 8…" at bounding box center [478, 231] width 956 height 462
paste input "90"
click at [92, 67] on mark "441590" at bounding box center [88, 69] width 23 height 8
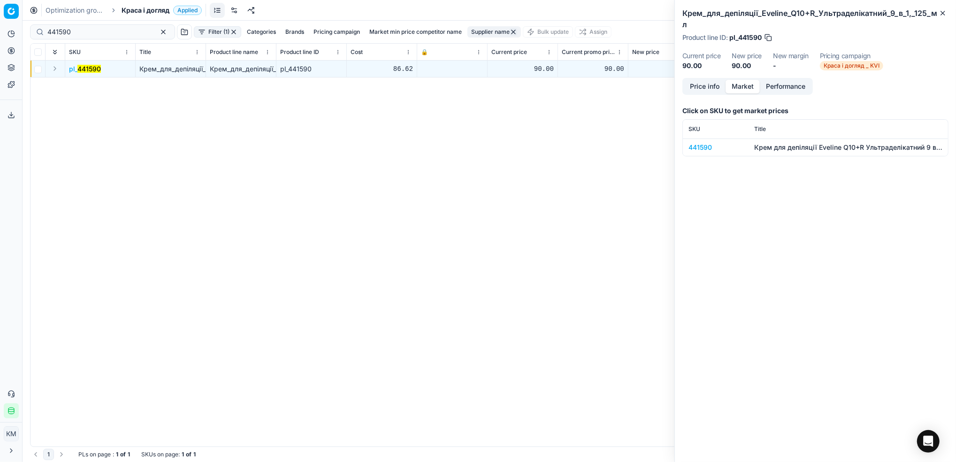
click at [700, 144] on div "441590" at bounding box center [716, 147] width 54 height 9
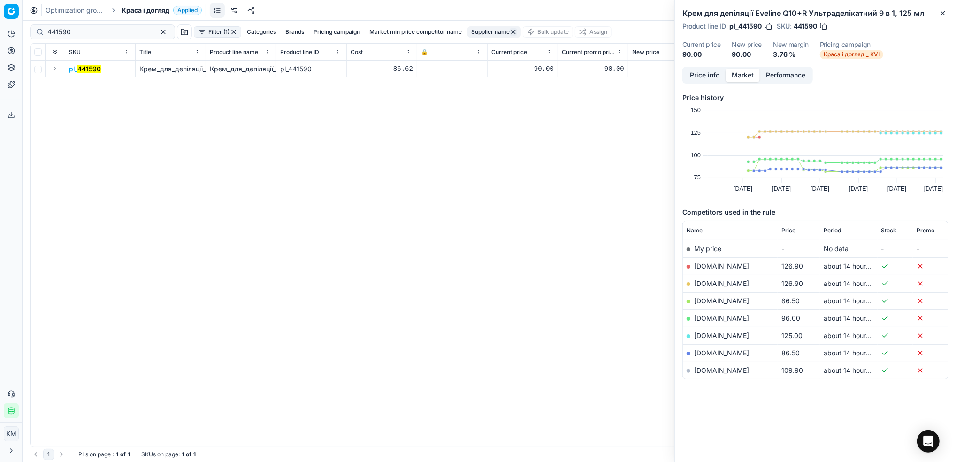
click at [710, 298] on link "[DOMAIN_NAME]" at bounding box center [721, 301] width 55 height 8
drag, startPoint x: 114, startPoint y: 23, endPoint x: 41, endPoint y: 24, distance: 73.2
click at [41, 24] on div "441590 Filter (1) Categories Brands Pricing campaign Market min price competito…" at bounding box center [489, 32] width 918 height 23
click at [90, 34] on input "441590" at bounding box center [98, 31] width 103 height 9
click at [0, 22] on html "Pricing platform Analytics Pricing Product portfolio Templates Export service 8…" at bounding box center [478, 231] width 956 height 462
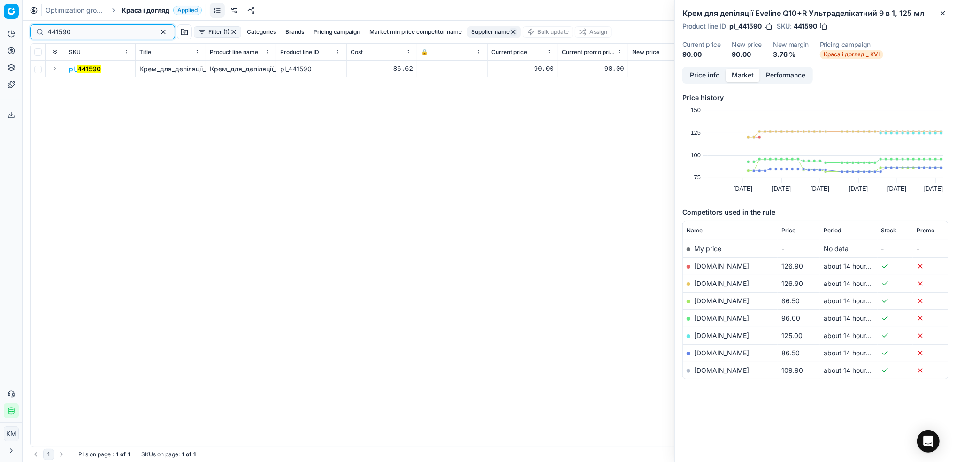
paste input "721"
type input "441721"
click at [98, 69] on mark "441721" at bounding box center [88, 69] width 22 height 8
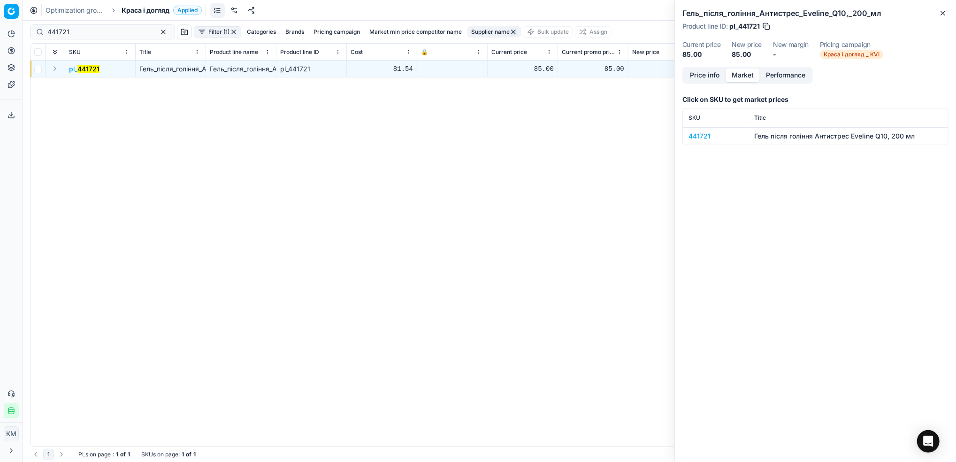
click at [697, 139] on div "441721" at bounding box center [716, 135] width 54 height 9
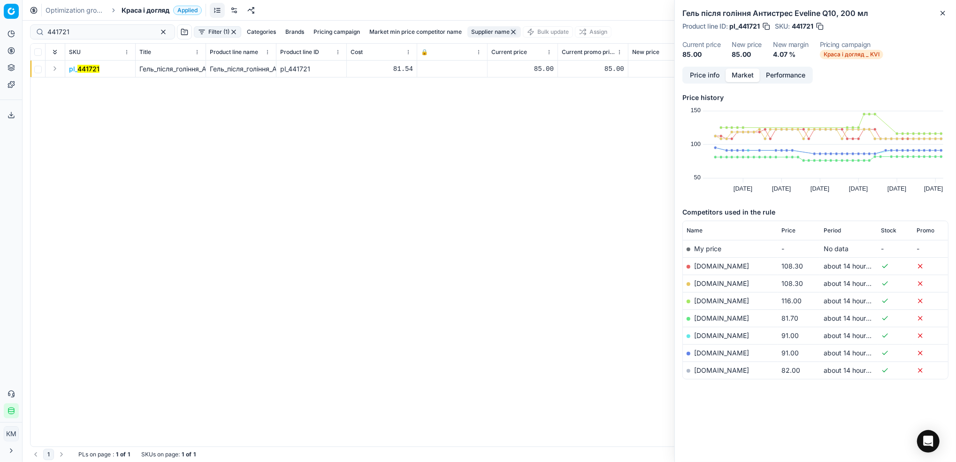
click at [712, 319] on link "[DOMAIN_NAME]" at bounding box center [721, 318] width 55 height 8
click at [474, 29] on button "Supplier name" at bounding box center [494, 31] width 54 height 11
drag, startPoint x: 399, startPoint y: 58, endPoint x: 392, endPoint y: 57, distance: 7.1
click at [392, 57] on body "Pricing platform Analytics Pricing Product portfolio Templates Export service 8…" at bounding box center [478, 231] width 956 height 462
drag, startPoint x: 453, startPoint y: 68, endPoint x: 399, endPoint y: 60, distance: 55.0
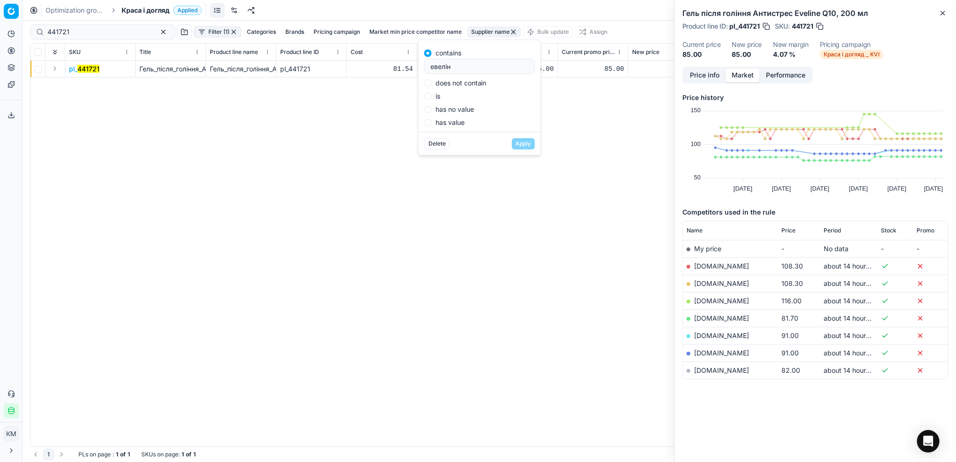
click at [399, 60] on body "Pricing platform Analytics Pricing Product portfolio Templates Export service 8…" at bounding box center [478, 231] width 956 height 462
type input "е"
type input "кімберлі"
click at [523, 145] on button "Apply" at bounding box center [523, 143] width 23 height 11
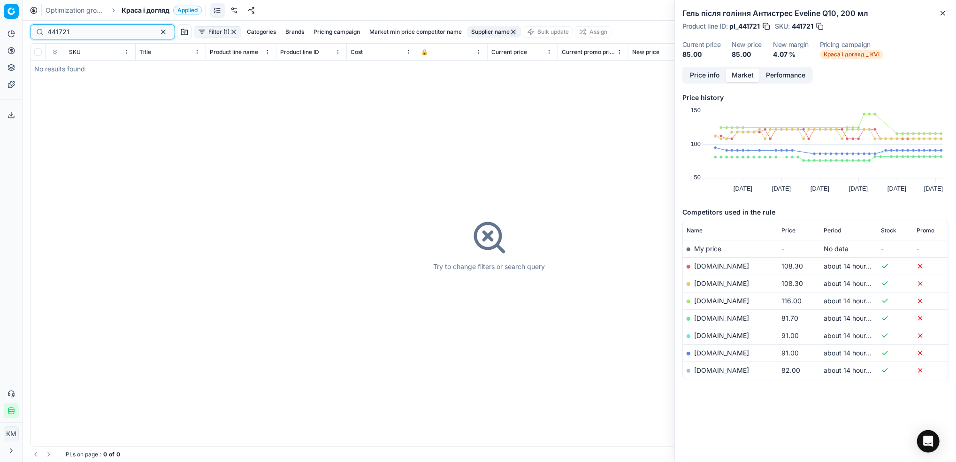
click at [158, 33] on button "button" at bounding box center [163, 31] width 11 height 11
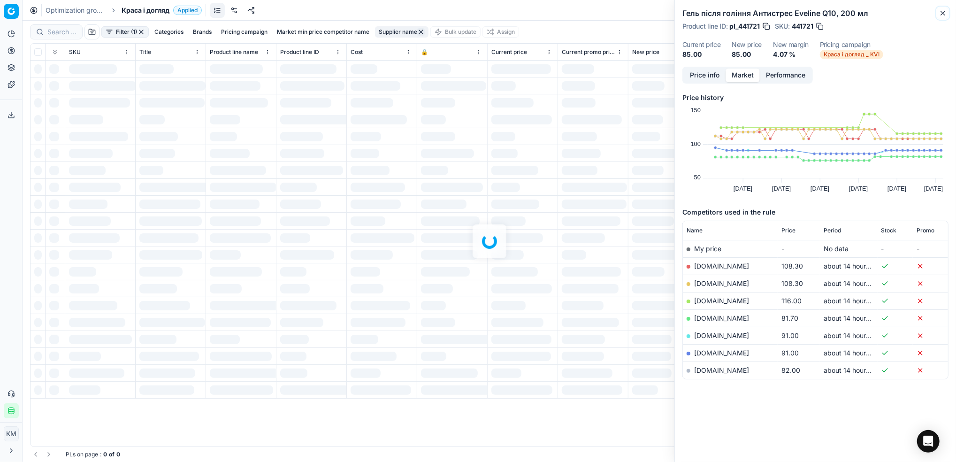
click at [944, 15] on icon "button" at bounding box center [943, 13] width 4 height 4
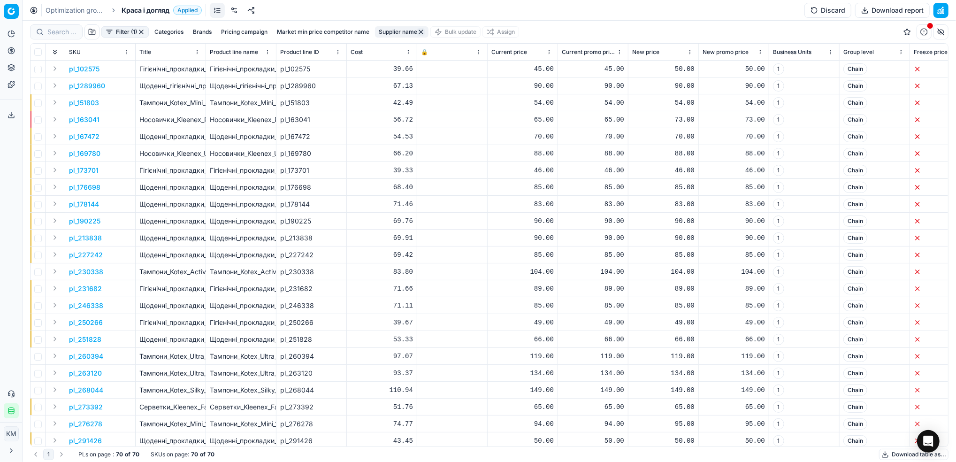
click at [895, 10] on button "Download report" at bounding box center [892, 10] width 75 height 15
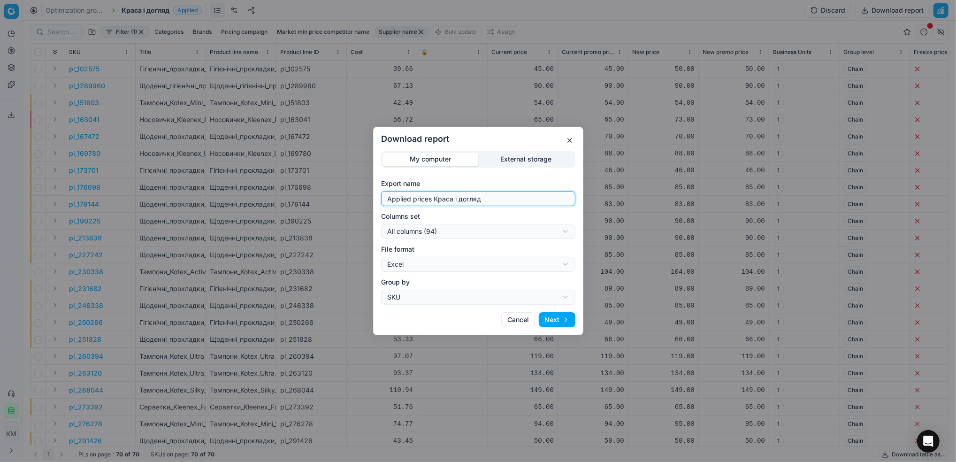
drag, startPoint x: 488, startPoint y: 198, endPoint x: 337, endPoint y: 196, distance: 151.1
click at [337, 196] on div "Download report My computer External storage Export name Applied prices Краса і…" at bounding box center [478, 231] width 956 height 462
type input "кімберлі"
click at [553, 317] on button "Next" at bounding box center [557, 319] width 37 height 15
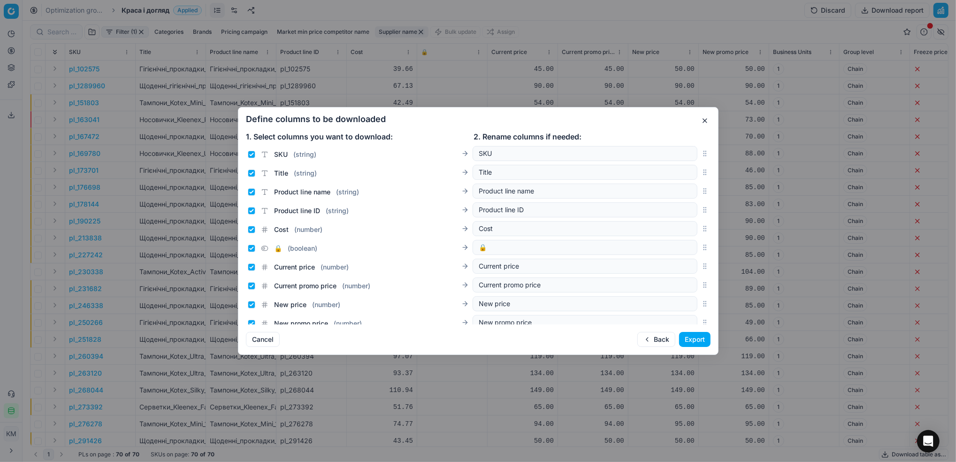
click at [693, 344] on button "Export" at bounding box center [694, 339] width 31 height 15
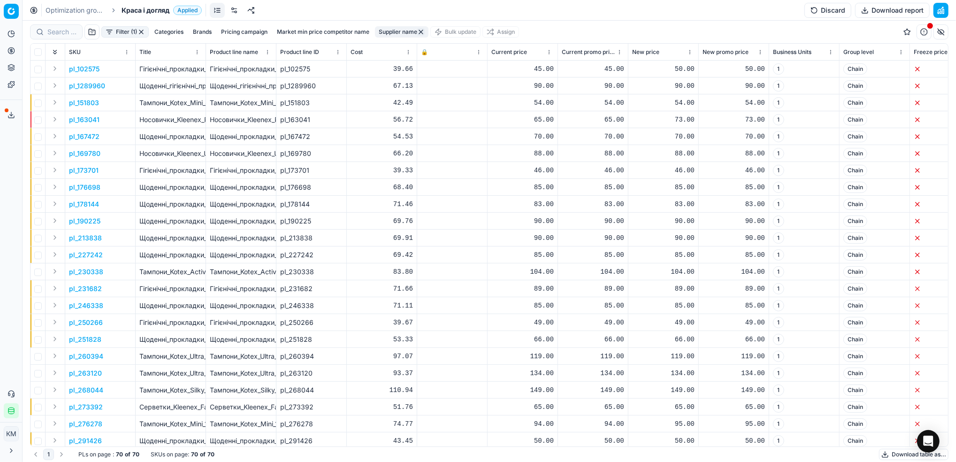
click at [11, 117] on icon at bounding box center [12, 115] width 8 height 8
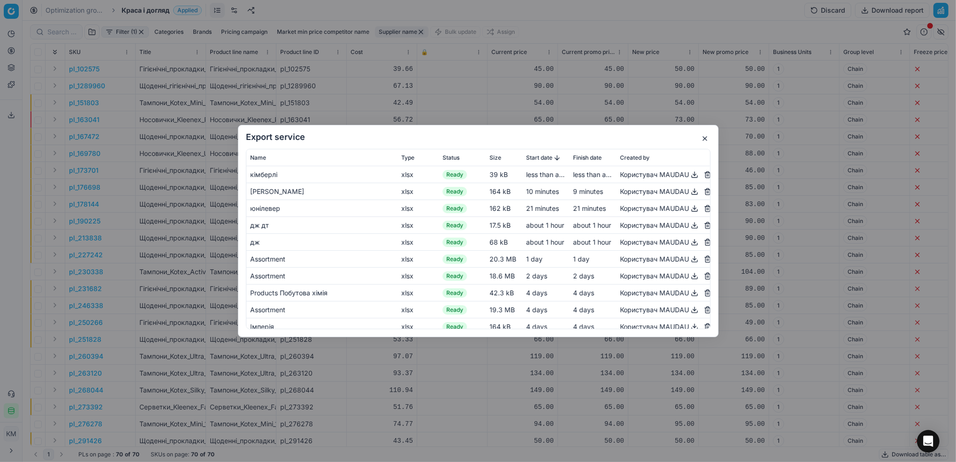
click at [689, 178] on button "button" at bounding box center [694, 174] width 11 height 11
click at [493, 57] on div "Export service Name Type Status Size Start date Finish date Created by кімберлі…" at bounding box center [478, 231] width 956 height 462
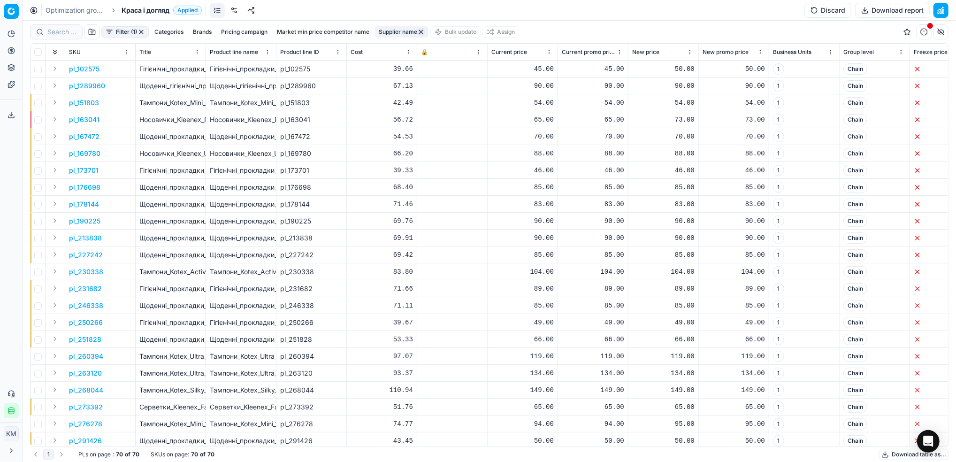
click at [421, 33] on button "button" at bounding box center [421, 32] width 8 height 8
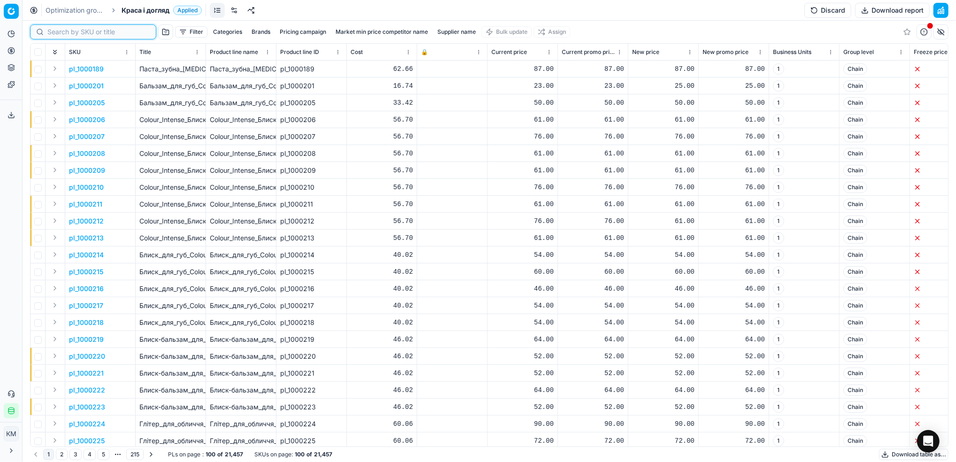
click at [56, 31] on input at bounding box center [98, 31] width 103 height 9
paste input "49347"
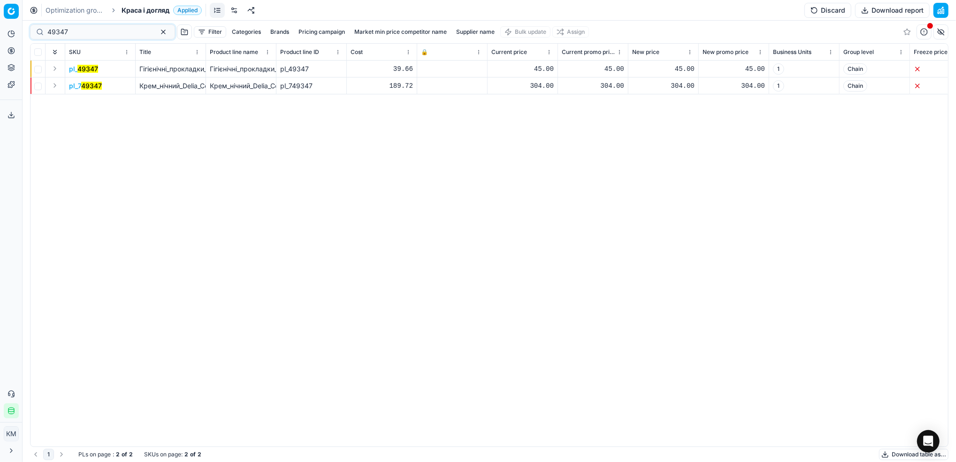
click at [95, 68] on mark "49347" at bounding box center [87, 69] width 21 height 8
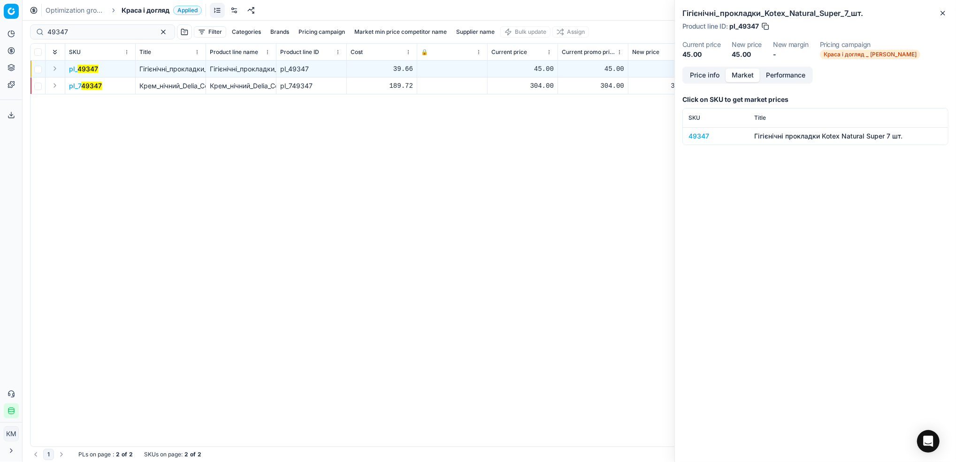
click at [757, 75] on button "Market" at bounding box center [743, 76] width 34 height 14
click at [693, 131] on div "49347" at bounding box center [716, 135] width 54 height 9
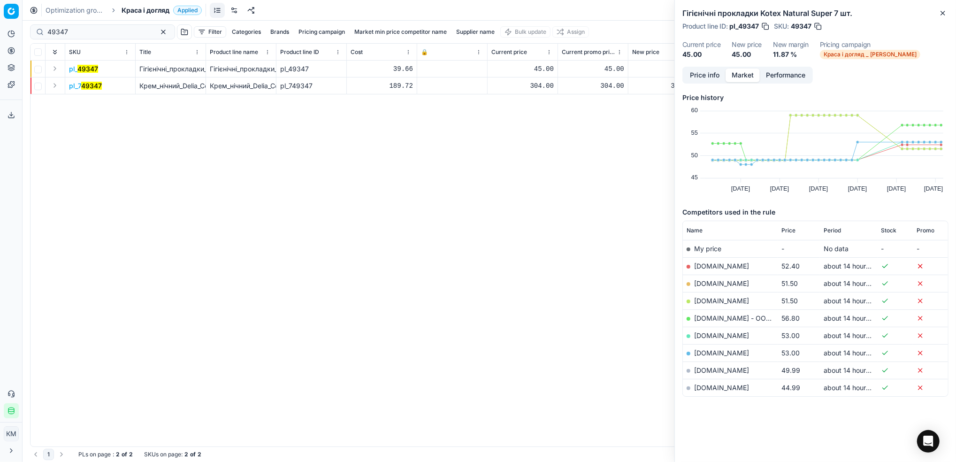
click at [712, 387] on link "[DOMAIN_NAME]" at bounding box center [721, 387] width 55 height 8
drag, startPoint x: 88, startPoint y: 32, endPoint x: 1, endPoint y: 24, distance: 87.7
click at [0, 28] on html "Pricing platform Analytics Pricing Product portfolio Templates Export service 8…" at bounding box center [478, 231] width 956 height 462
paste input "303524"
click at [94, 67] on mark "303524" at bounding box center [89, 69] width 25 height 8
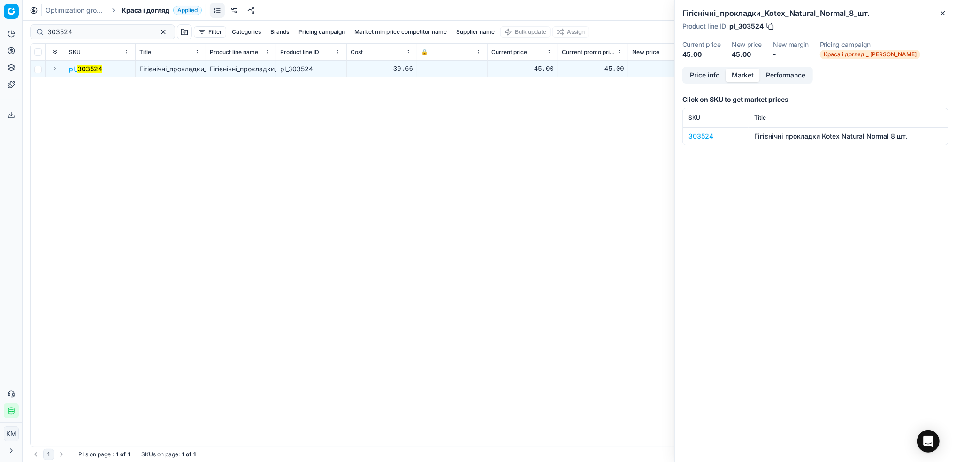
click at [706, 137] on div "303524" at bounding box center [716, 135] width 54 height 9
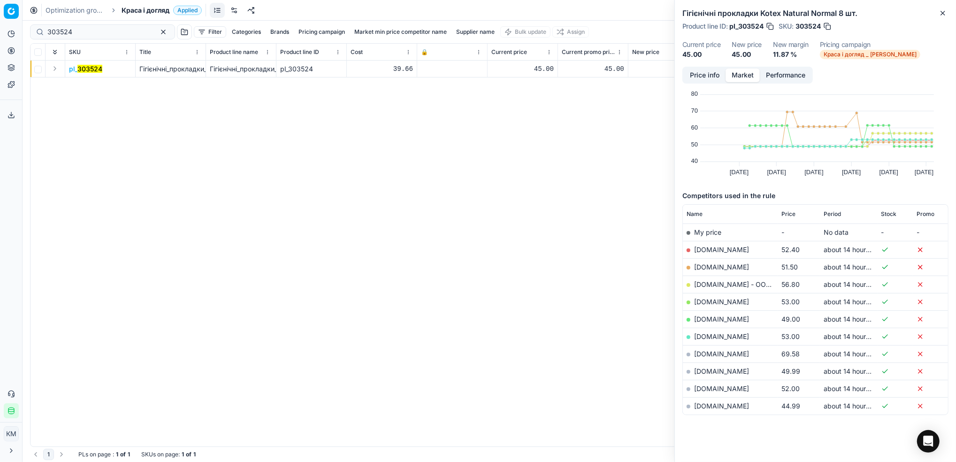
scroll to position [25, 0]
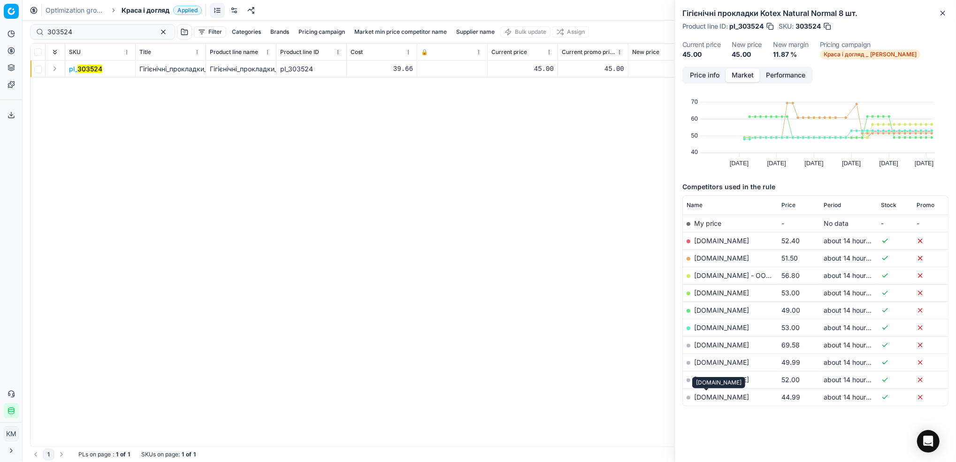
click at [704, 397] on link "[DOMAIN_NAME]" at bounding box center [721, 397] width 55 height 8
drag, startPoint x: 108, startPoint y: 35, endPoint x: -3, endPoint y: 25, distance: 111.2
click at [0, 25] on html "Pricing platform Analytics Pricing Product portfolio Templates Export service 8…" at bounding box center [478, 231] width 956 height 462
paste input "291426"
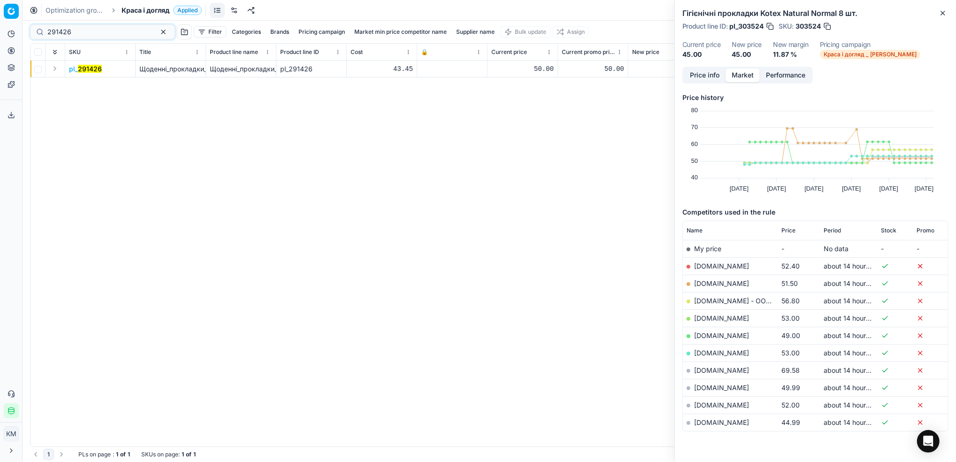
click at [89, 69] on mark "291426" at bounding box center [90, 69] width 24 height 8
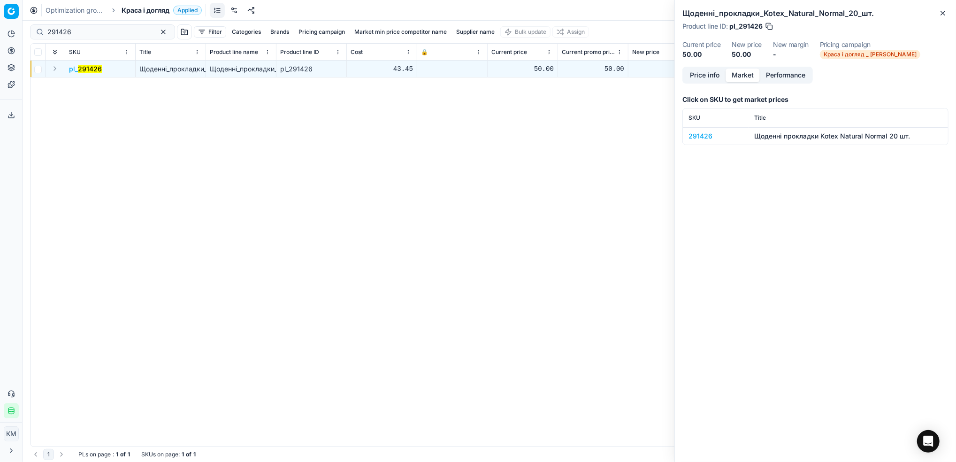
click at [700, 133] on div "291426" at bounding box center [716, 135] width 54 height 9
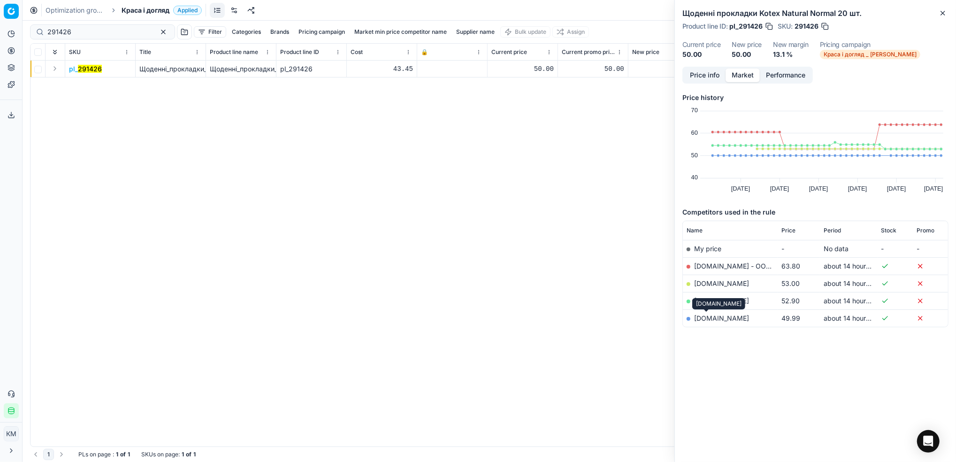
click at [702, 318] on link "[DOMAIN_NAME]" at bounding box center [721, 318] width 55 height 8
drag, startPoint x: 95, startPoint y: 31, endPoint x: 190, endPoint y: 31, distance: 95.3
click at [61, 29] on input "291426" at bounding box center [98, 31] width 103 height 9
paste input "178144"
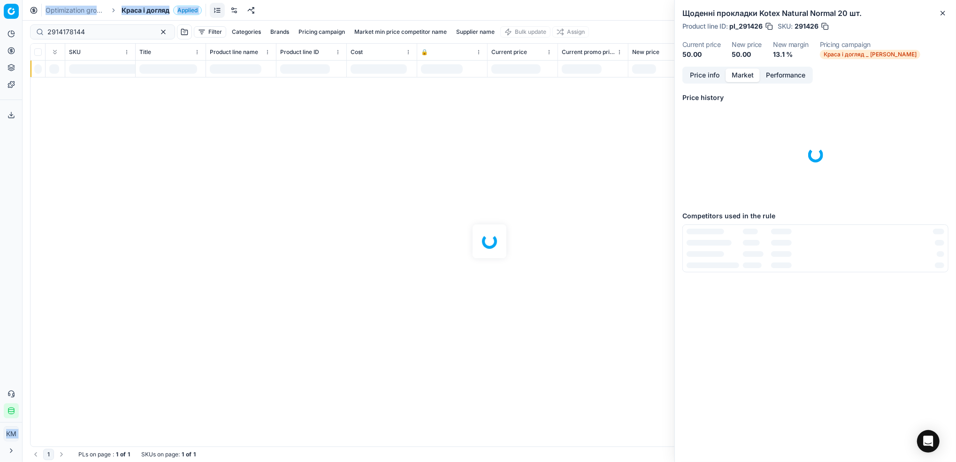
drag, startPoint x: 100, startPoint y: 33, endPoint x: -3, endPoint y: 19, distance: 104.2
click at [0, 19] on html "Pricing platform Analytics Pricing Product portfolio Templates Export service 8…" at bounding box center [478, 231] width 956 height 462
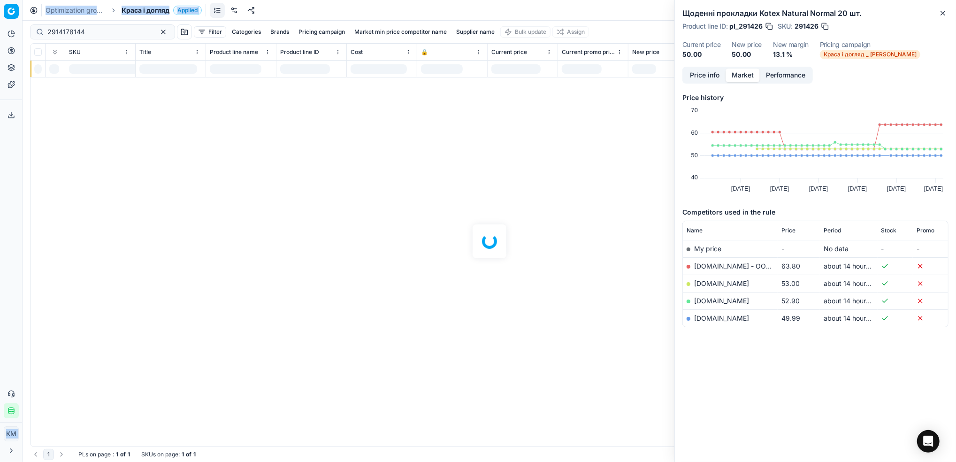
click at [93, 29] on div at bounding box center [490, 241] width 934 height 441
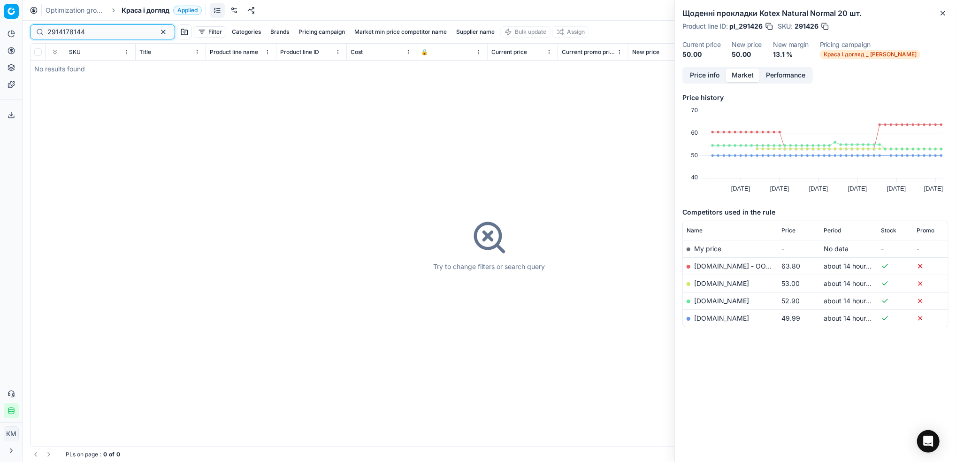
drag, startPoint x: 34, startPoint y: 26, endPoint x: 22, endPoint y: 26, distance: 12.7
click at [22, 26] on div "Pricing platform Analytics Pricing Product portfolio Templates Export service 8…" at bounding box center [478, 231] width 956 height 462
paste input
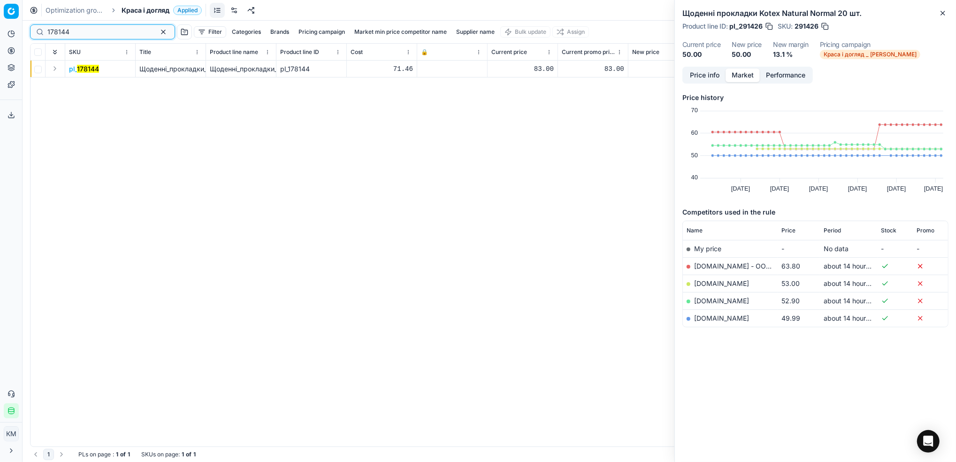
type input "178144"
click at [88, 65] on mark "178144" at bounding box center [88, 69] width 22 height 8
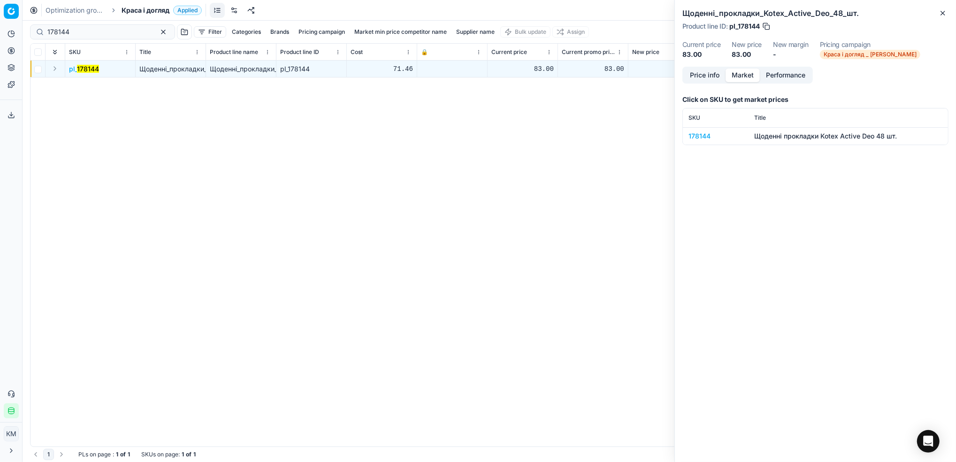
click at [707, 136] on div "178144" at bounding box center [716, 135] width 54 height 9
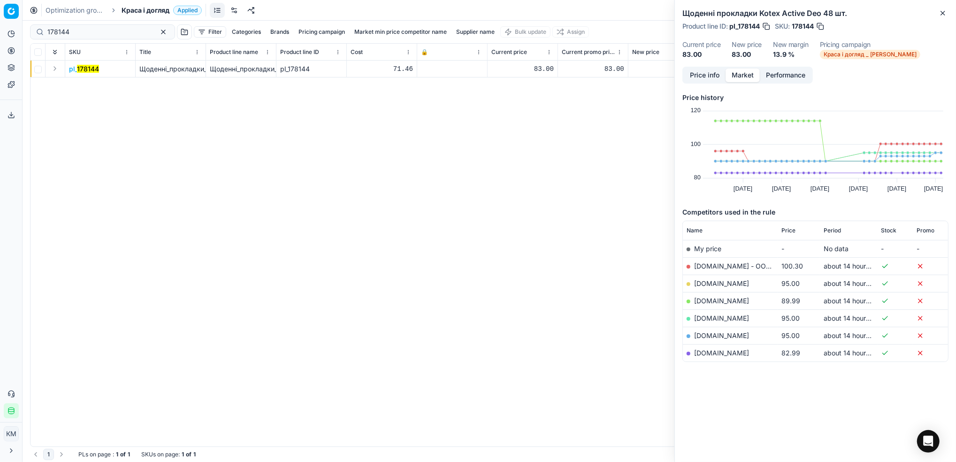
click at [706, 351] on link "[DOMAIN_NAME]" at bounding box center [721, 353] width 55 height 8
